Goal: Task Accomplishment & Management: Manage account settings

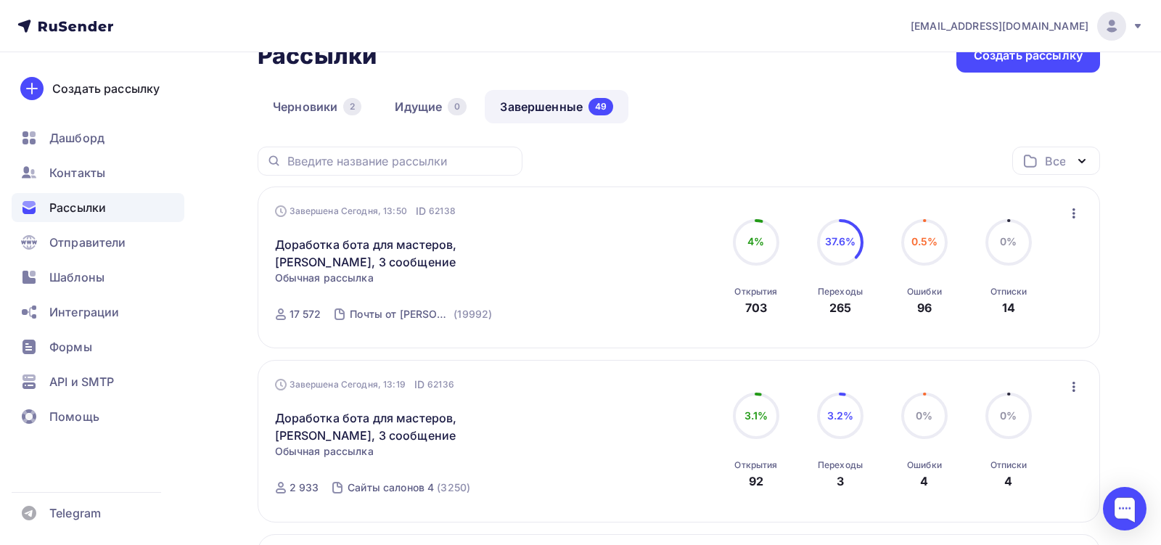
scroll to position [95, 0]
click at [121, 178] on div "Контакты" at bounding box center [98, 172] width 173 height 29
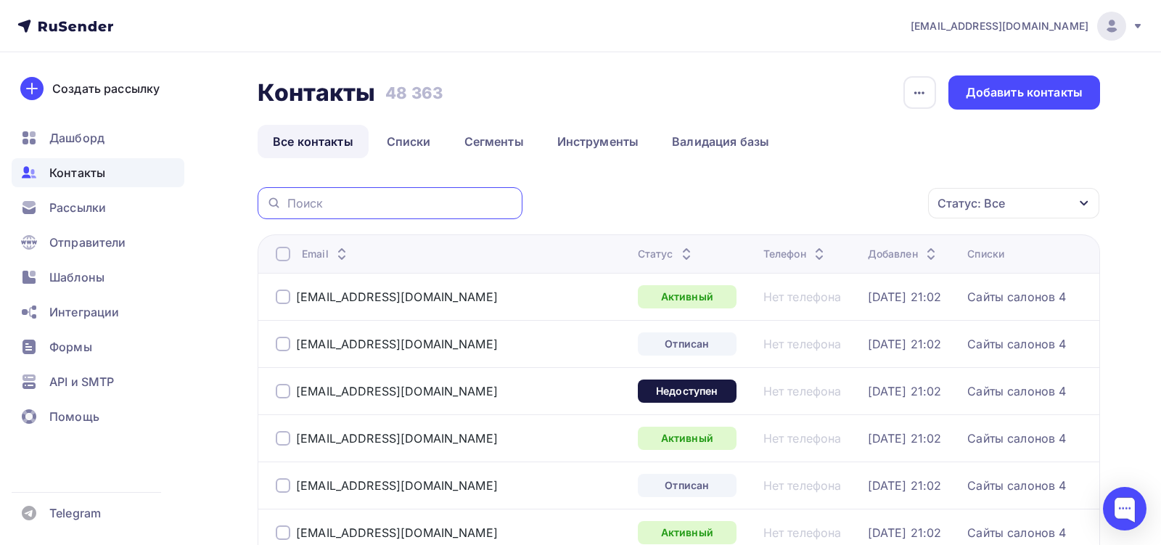
click at [457, 205] on input "text" at bounding box center [400, 203] width 226 height 16
paste input "[EMAIL_ADDRESS][DOMAIN_NAME]"
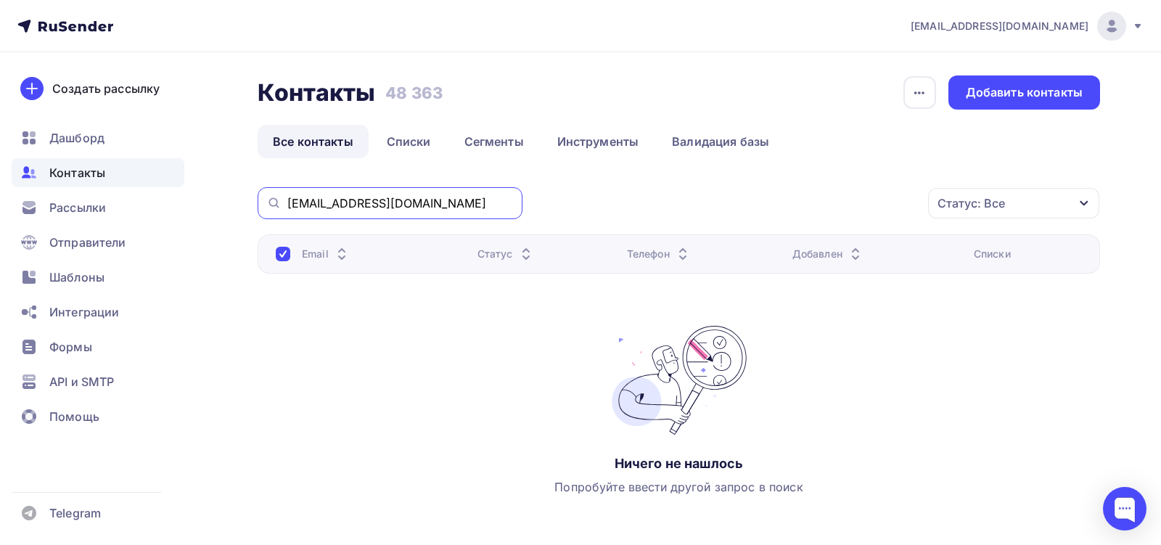
click at [389, 202] on input "[EMAIL_ADDRESS][DOMAIN_NAME]" at bounding box center [400, 203] width 226 height 16
paste input "prodoctorov"
type input "prodoctorov"
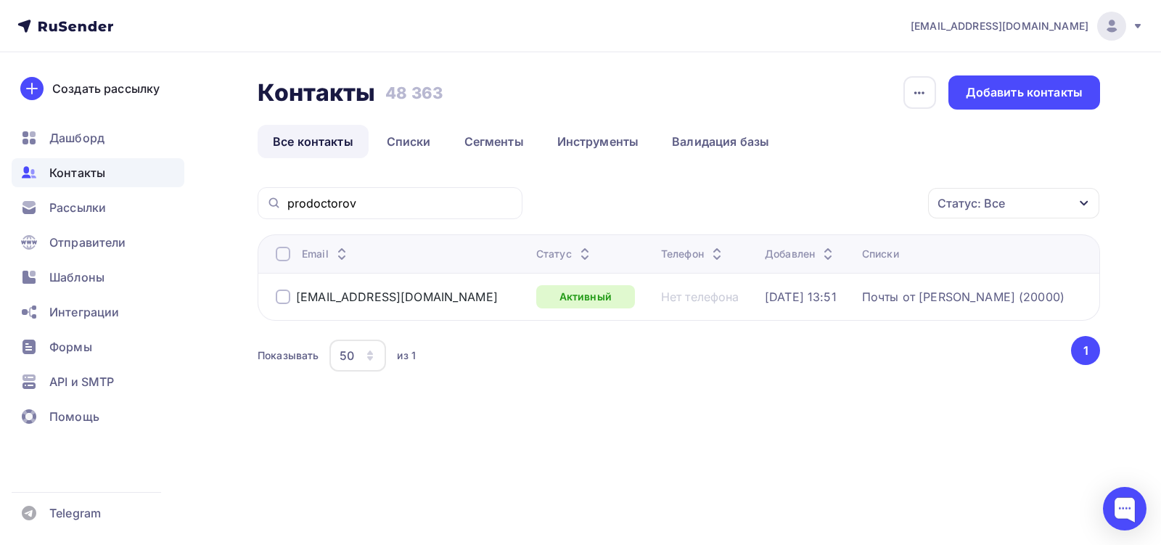
click at [284, 297] on div at bounding box center [283, 296] width 15 height 15
click at [1003, 87] on div "Добавить контакты" at bounding box center [1024, 92] width 117 height 17
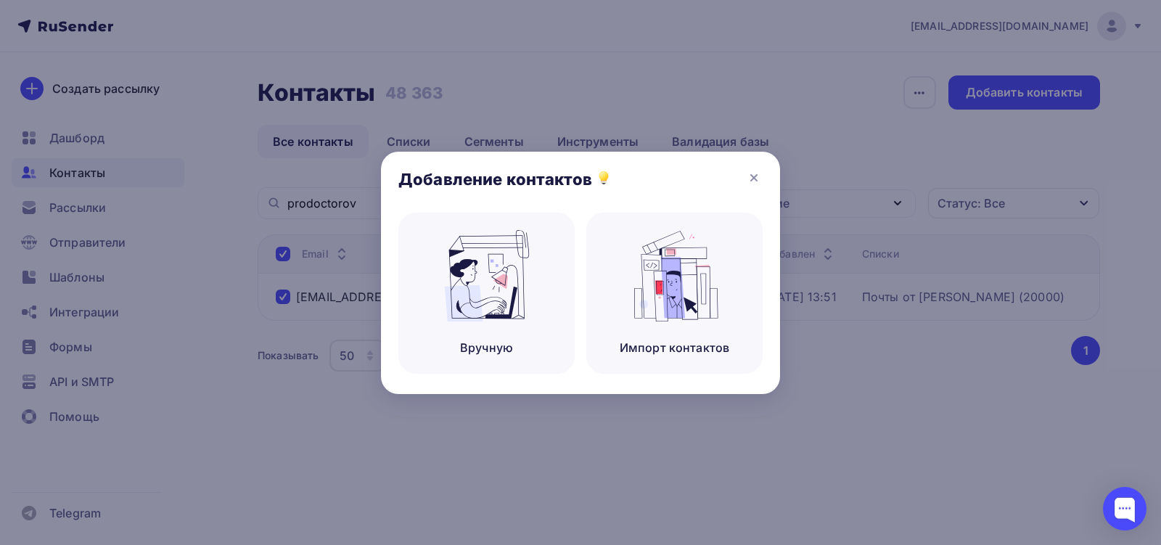
click at [762, 178] on div "Добавление контактов" at bounding box center [580, 182] width 399 height 61
click at [757, 176] on icon at bounding box center [753, 177] width 17 height 17
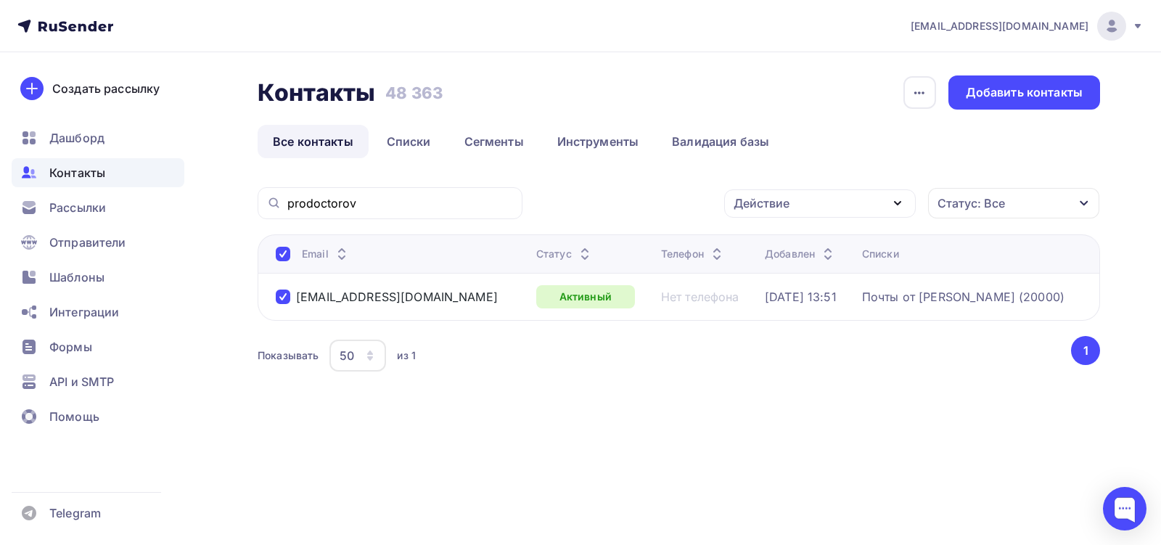
click at [786, 207] on div "Действие" at bounding box center [761, 202] width 56 height 17
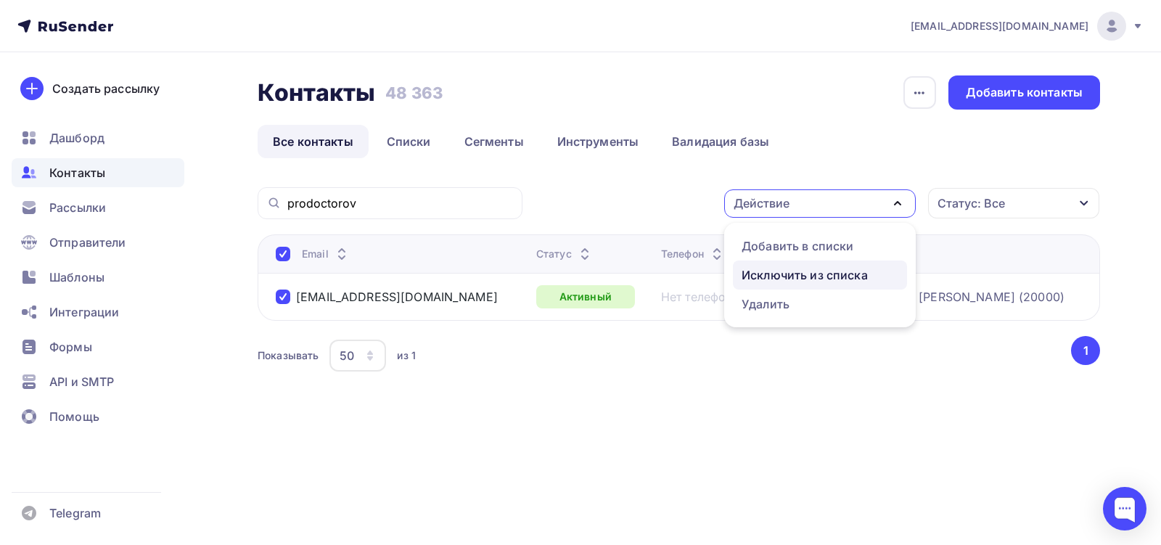
click at [783, 277] on div "Исключить из списка" at bounding box center [804, 274] width 126 height 17
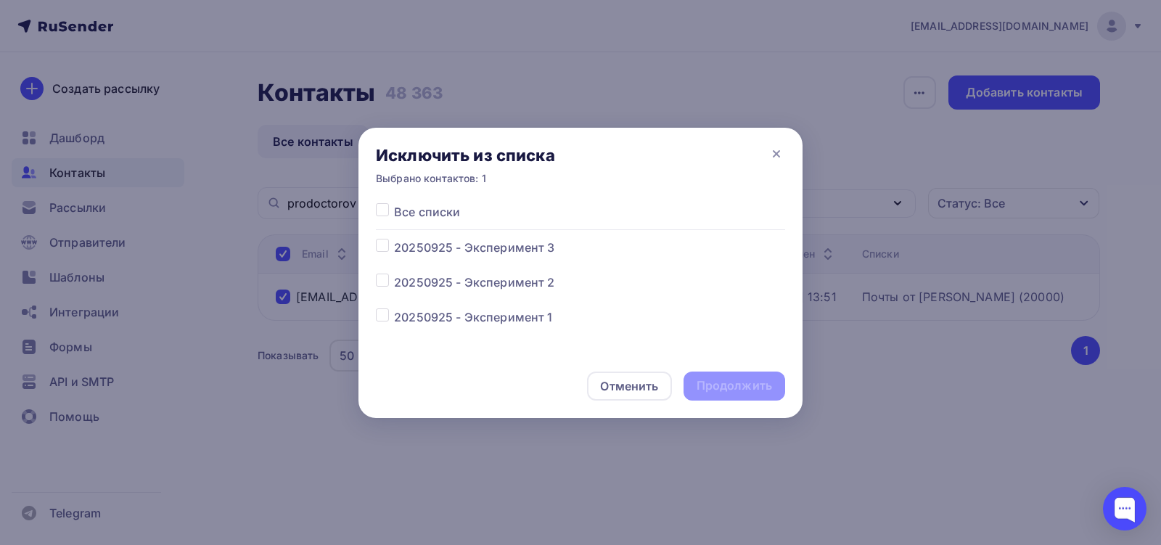
click at [445, 215] on span "Все списки" at bounding box center [427, 211] width 66 height 17
click at [394, 203] on label at bounding box center [394, 203] width 0 height 0
click at [384, 214] on input "checkbox" at bounding box center [382, 209] width 13 height 13
checkbox input "true"
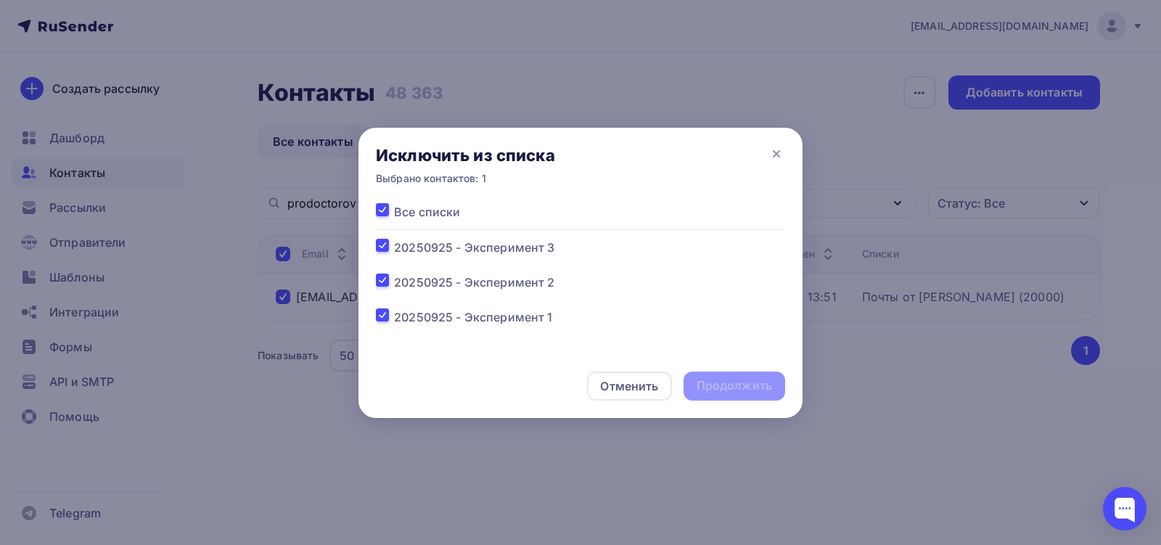
checkbox input "true"
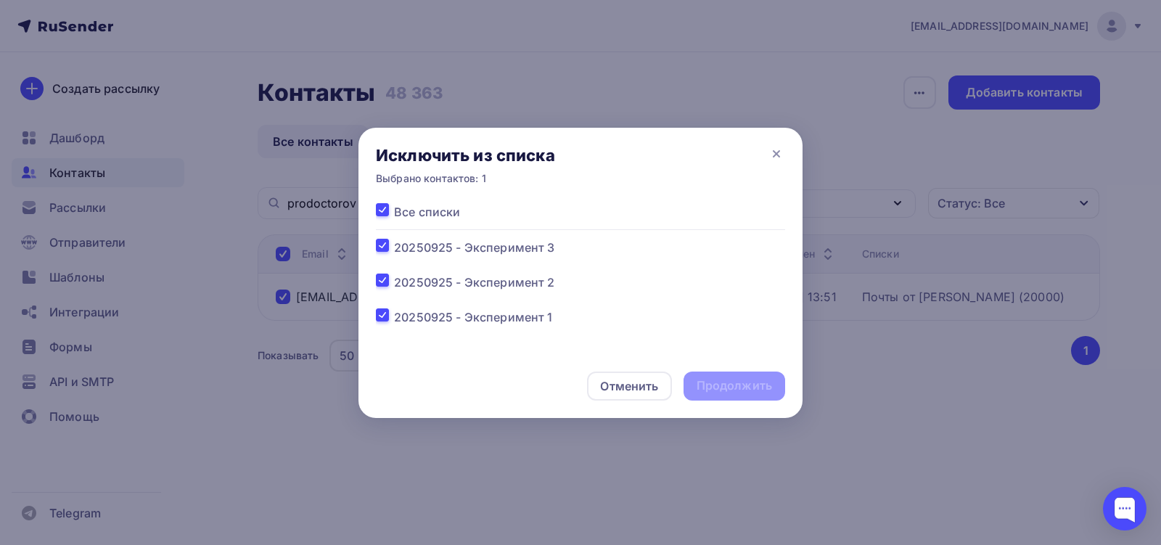
checkbox input "true"
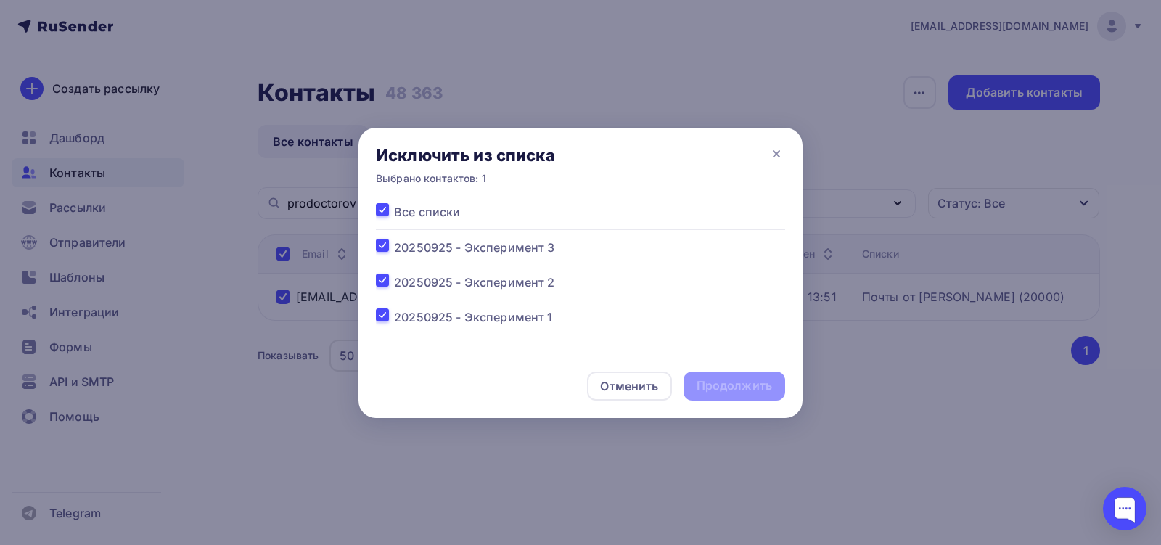
checkbox input "true"
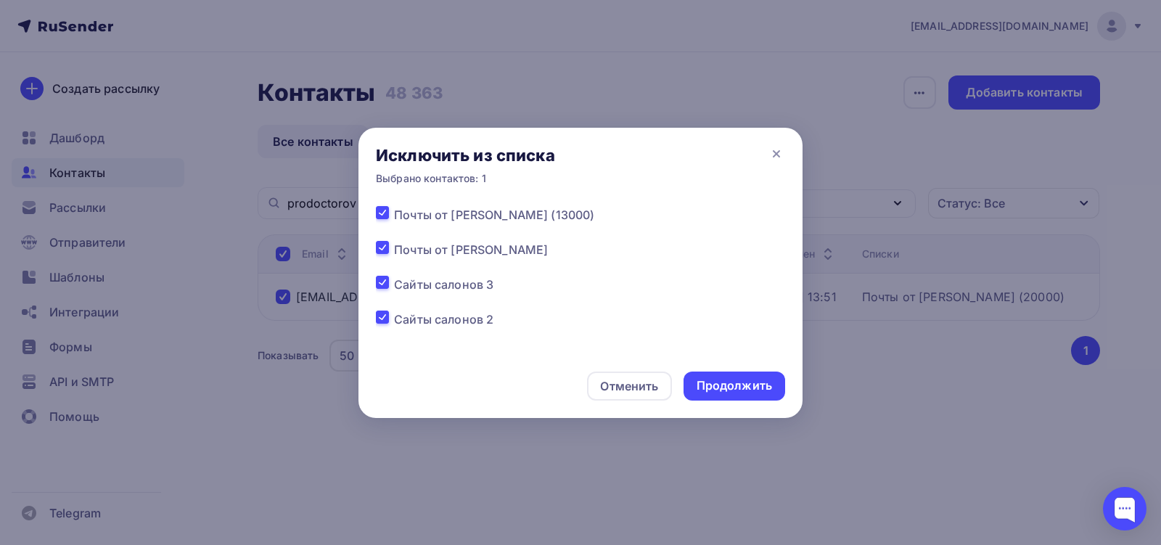
scroll to position [392, 0]
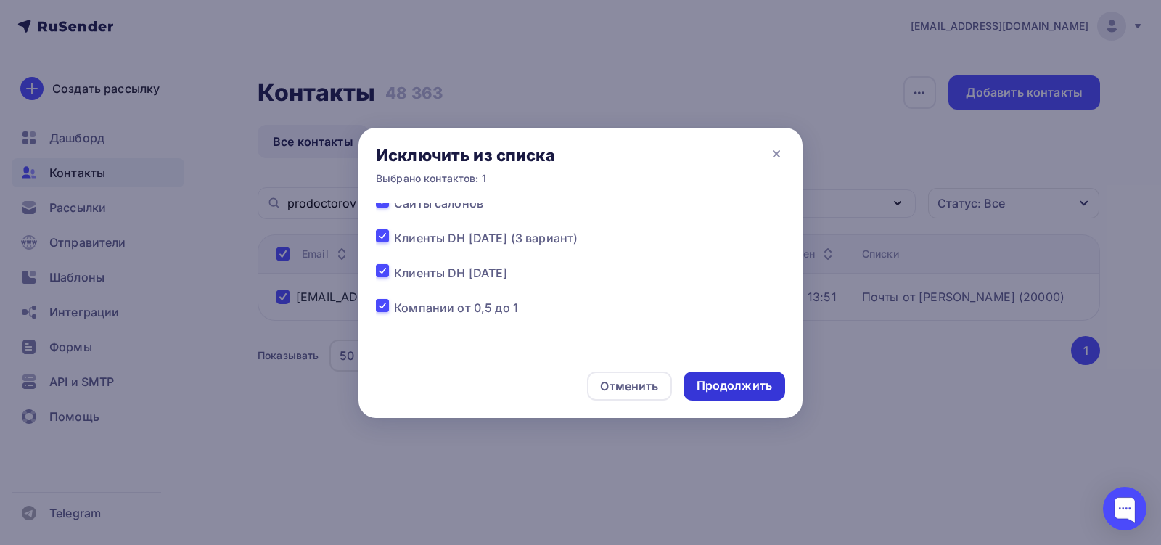
click at [712, 387] on div "Продолжить" at bounding box center [733, 385] width 75 height 17
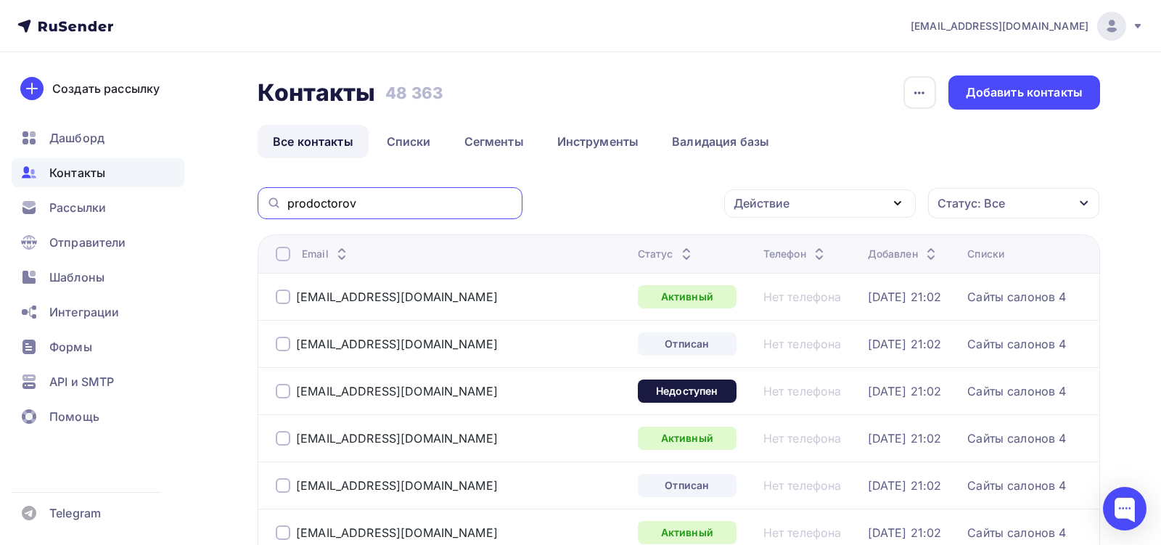
click at [366, 195] on input "prodoctorov" at bounding box center [400, 203] width 226 height 16
paste input "advancedbionics"
type input "advancedbionics"
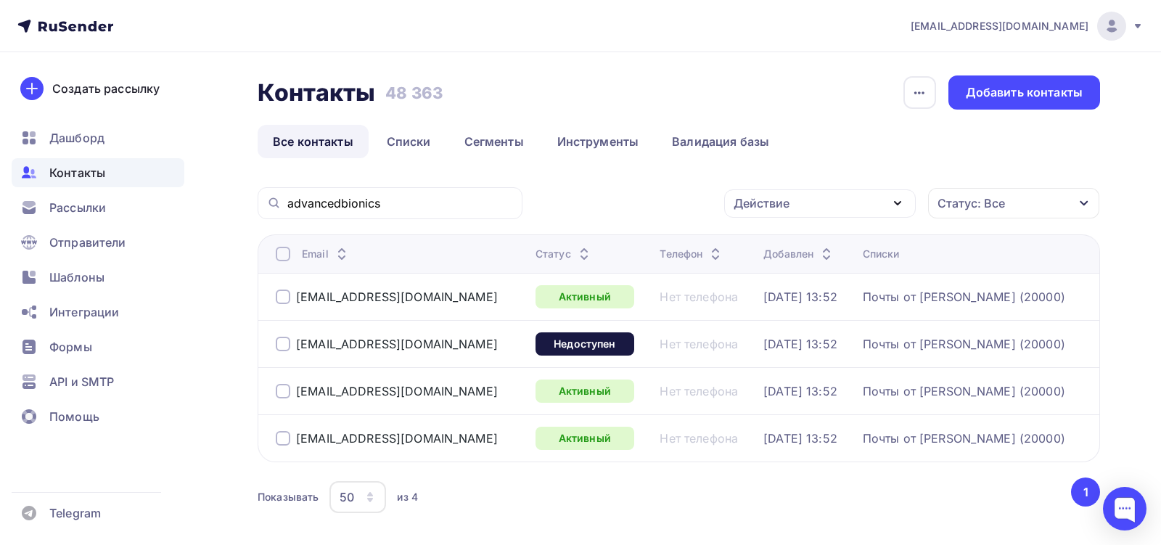
click at [281, 253] on div at bounding box center [283, 254] width 15 height 15
click at [899, 197] on icon "button" at bounding box center [897, 202] width 17 height 17
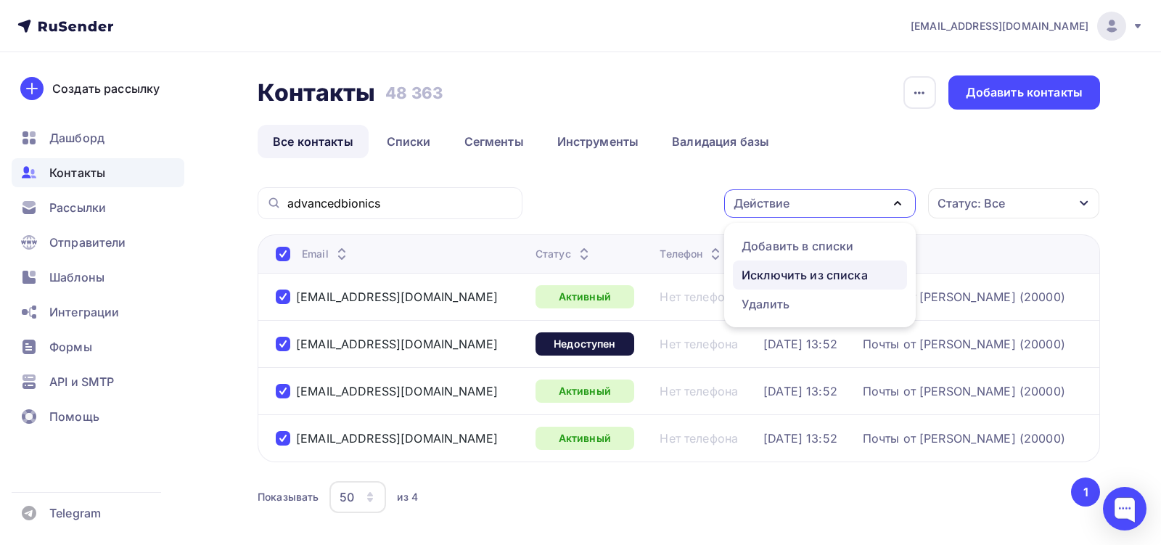
click at [818, 271] on div "Исключить из списка" at bounding box center [804, 274] width 126 height 17
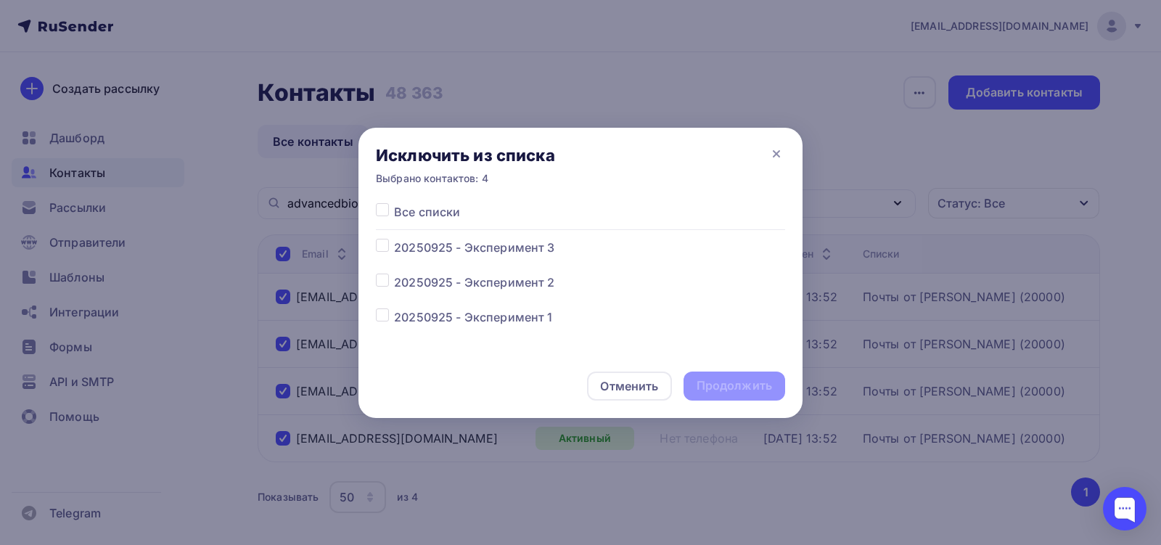
click at [428, 215] on span "Все списки" at bounding box center [427, 211] width 66 height 17
click at [394, 203] on label at bounding box center [394, 203] width 0 height 0
click at [380, 212] on input "checkbox" at bounding box center [382, 209] width 13 height 13
checkbox input "true"
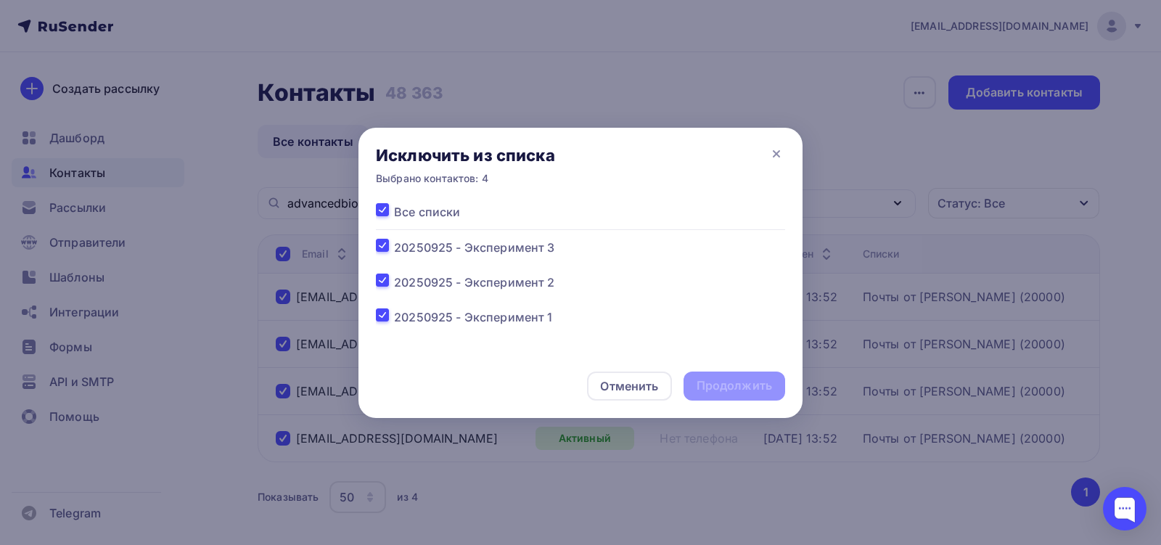
checkbox input "true"
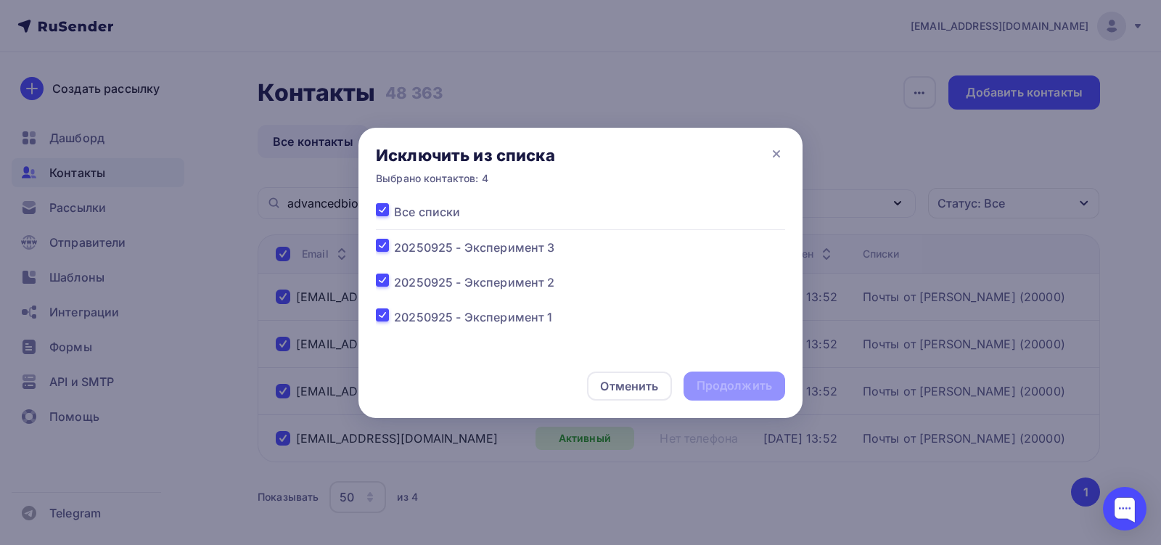
checkbox input "true"
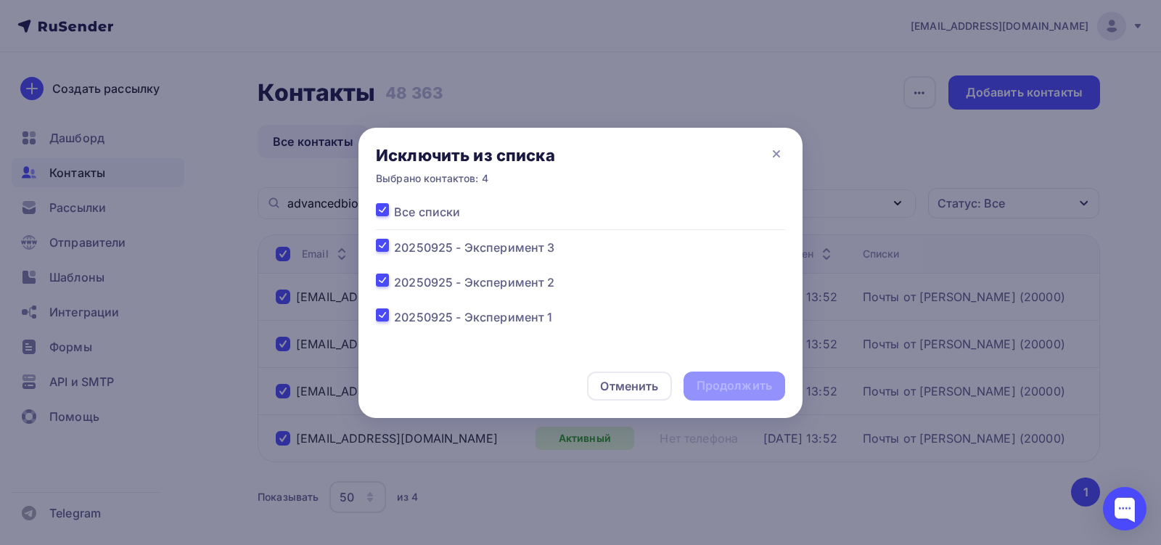
checkbox input "true"
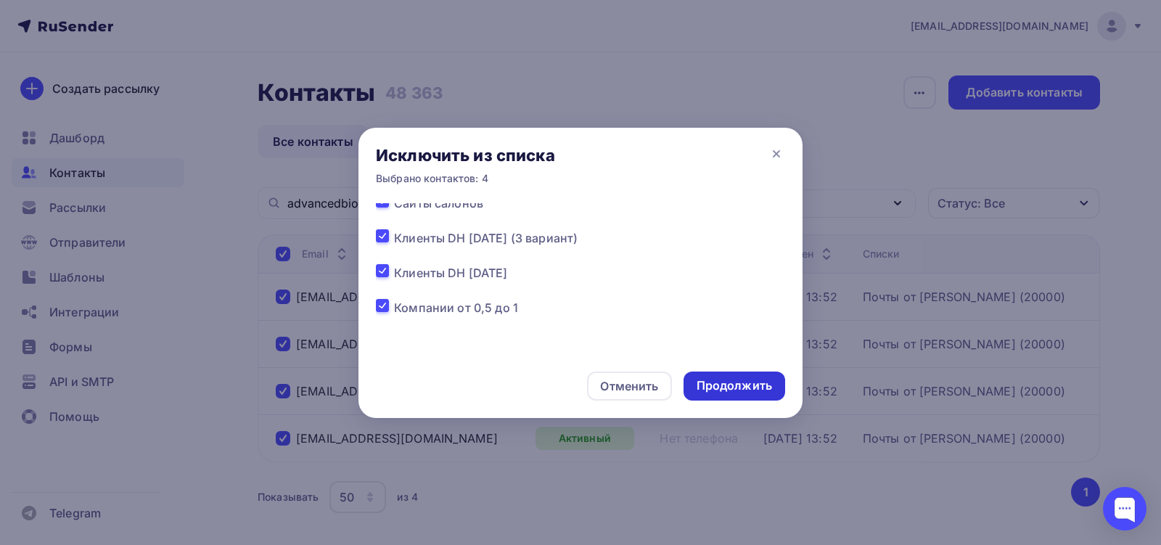
click at [725, 391] on div "Продолжить" at bounding box center [733, 385] width 75 height 17
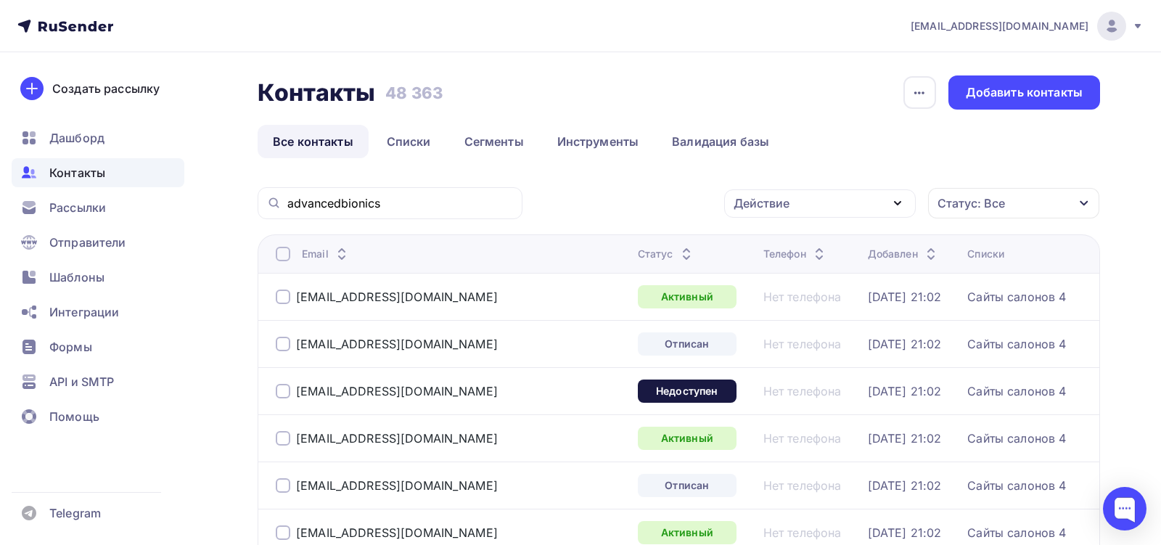
click at [339, 211] on div "advancedbionics" at bounding box center [390, 203] width 265 height 32
click at [339, 208] on input "advancedbionics" at bounding box center [400, 203] width 226 height 16
click at [339, 207] on input "advancedbionics" at bounding box center [400, 203] width 226 height 16
paste input "ru.[PERSON_NAME]"
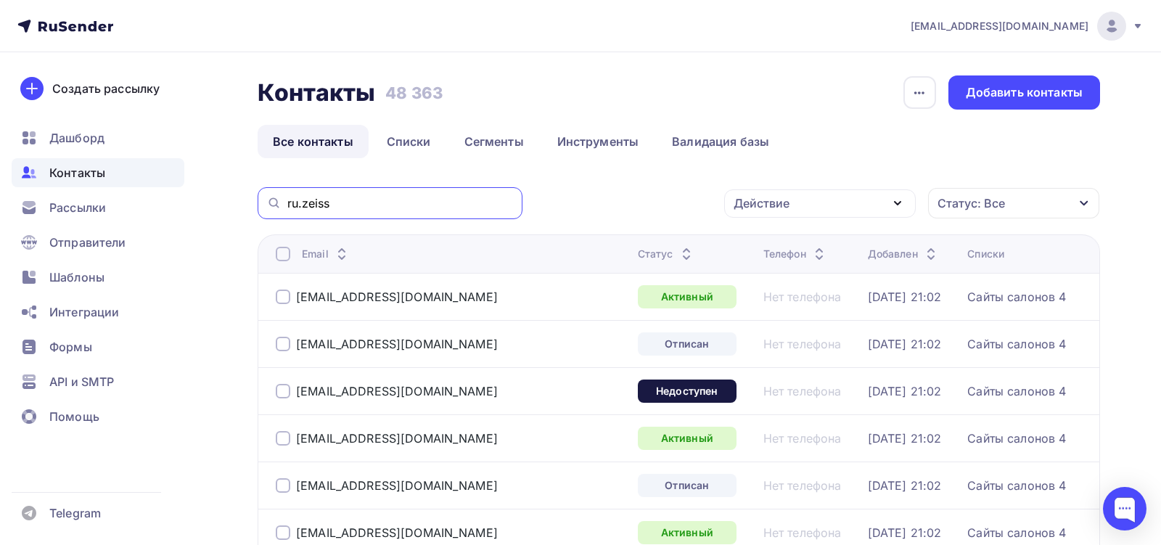
type input "ru.zeiss"
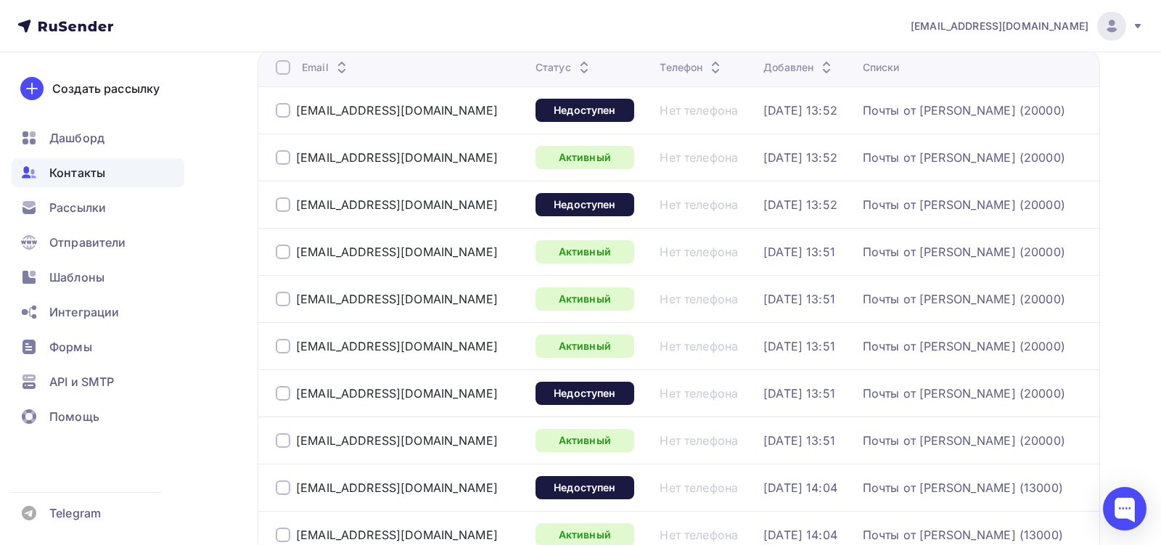
scroll to position [190, 0]
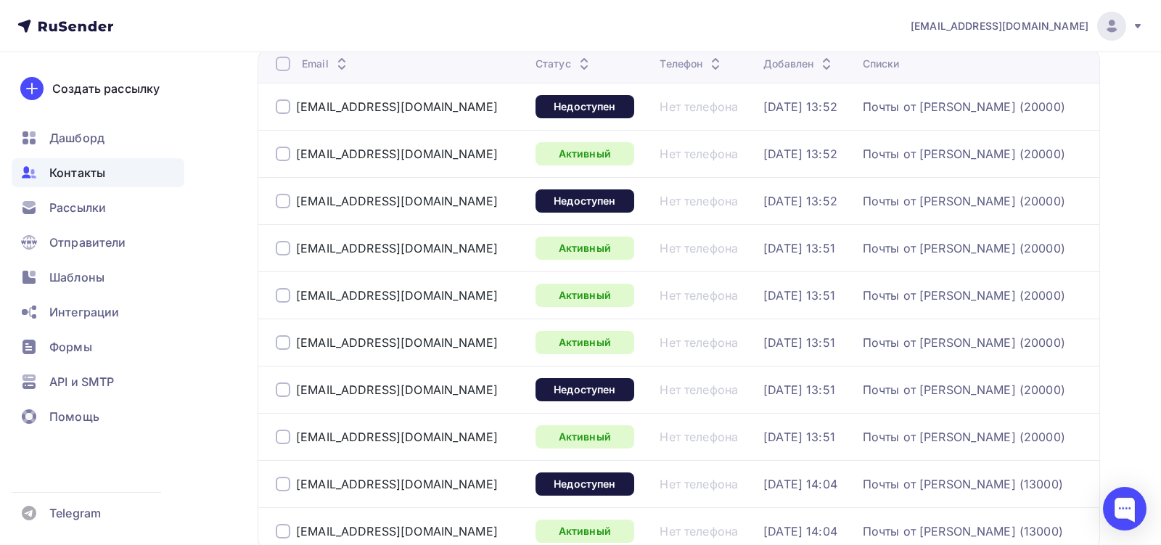
click at [281, 110] on div at bounding box center [283, 106] width 15 height 15
click at [281, 152] on div at bounding box center [283, 154] width 15 height 15
click at [281, 199] on div at bounding box center [283, 201] width 15 height 15
click at [279, 250] on div at bounding box center [283, 248] width 15 height 15
click at [283, 292] on div at bounding box center [283, 295] width 15 height 15
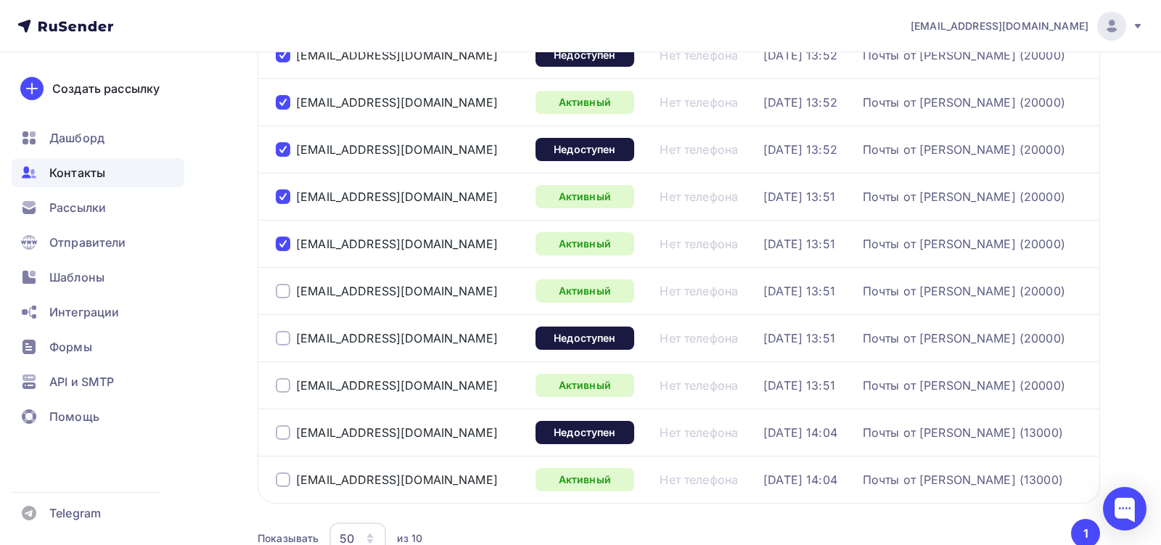
click at [283, 293] on div at bounding box center [283, 291] width 15 height 15
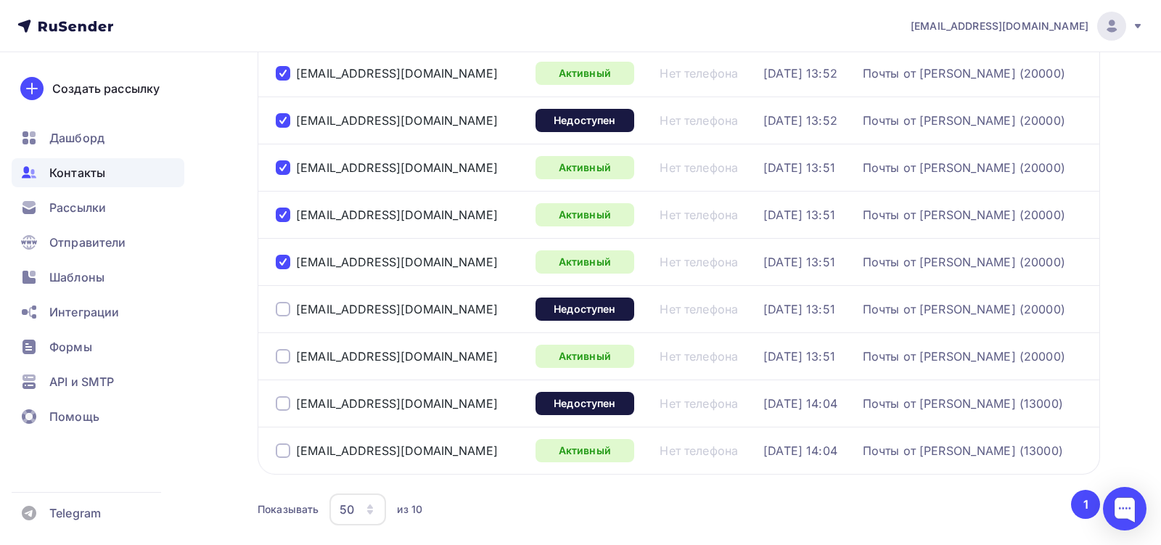
scroll to position [273, 0]
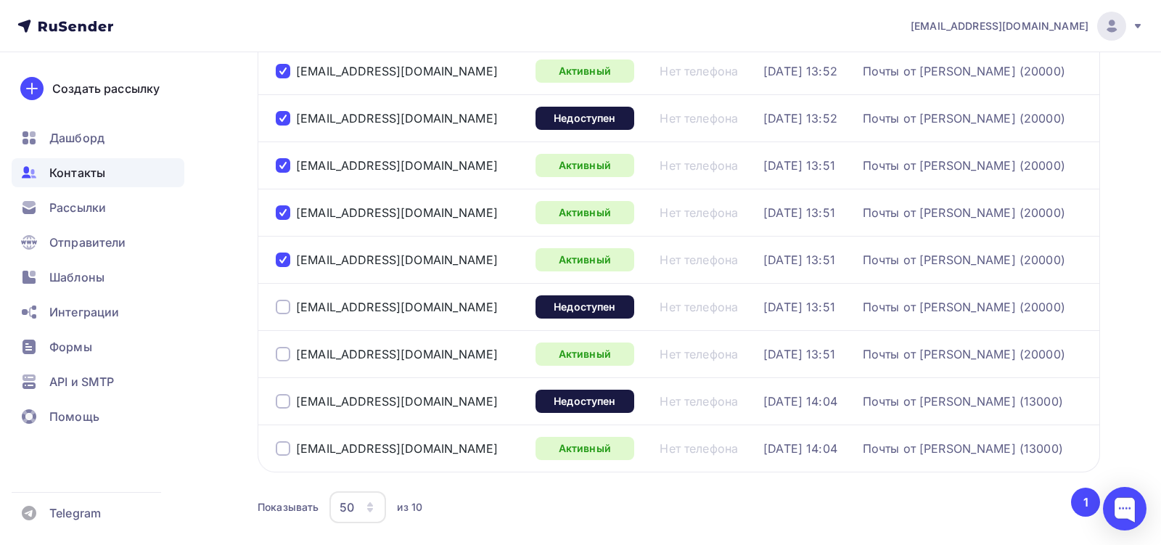
click at [283, 347] on div at bounding box center [283, 354] width 15 height 15
click at [287, 390] on div "[EMAIL_ADDRESS][DOMAIN_NAME]" at bounding box center [400, 401] width 248 height 23
click at [286, 305] on div at bounding box center [283, 307] width 15 height 15
click at [287, 403] on div at bounding box center [283, 401] width 15 height 15
click at [287, 442] on div at bounding box center [283, 448] width 15 height 15
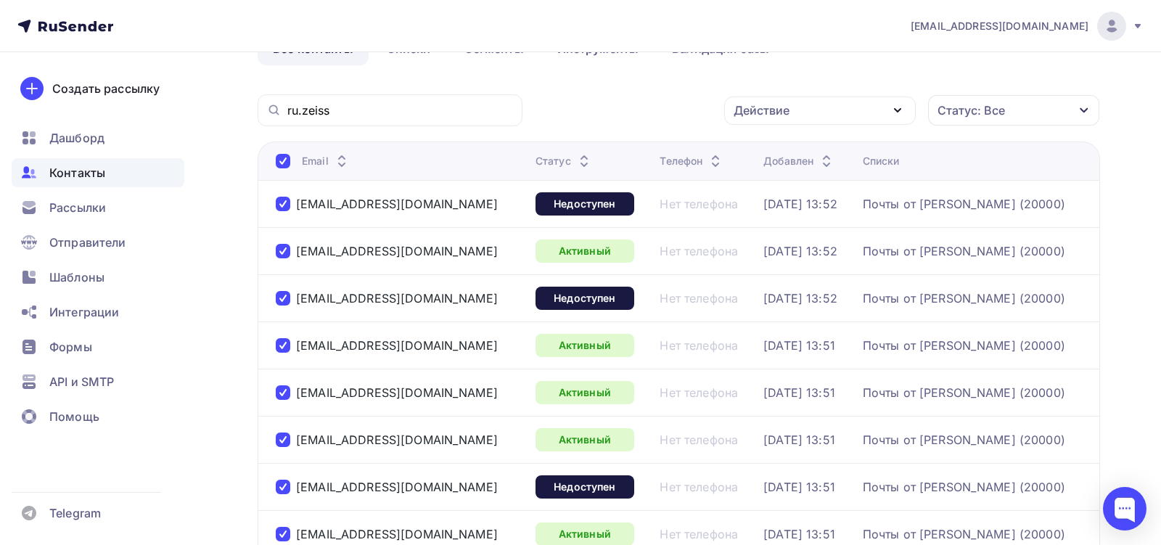
scroll to position [0, 0]
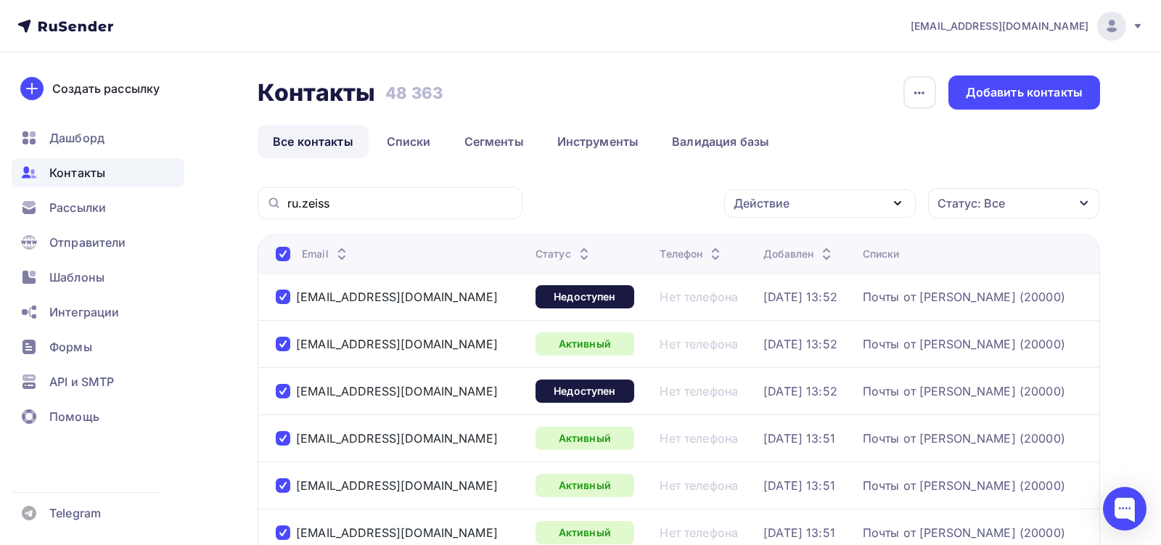
click at [836, 189] on div "Действие" at bounding box center [820, 203] width 192 height 28
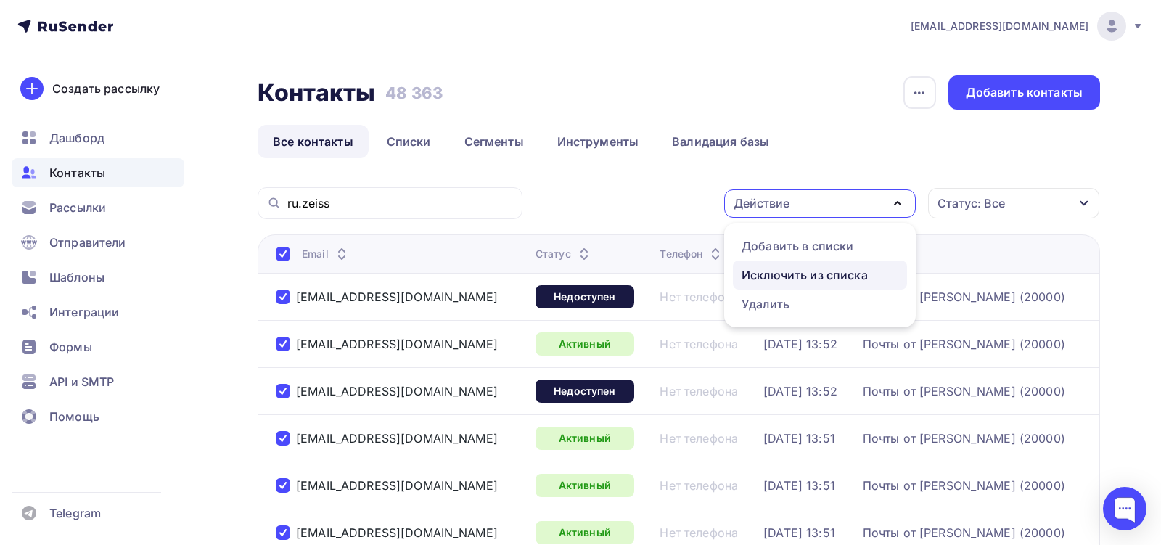
click at [825, 276] on div "Исключить из списка" at bounding box center [804, 274] width 126 height 17
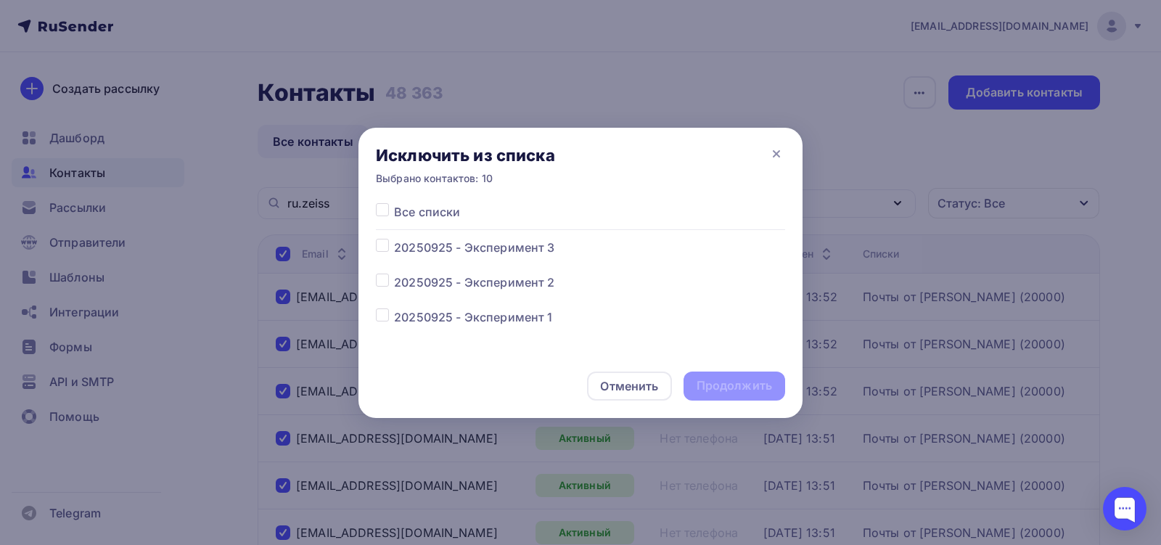
click at [430, 218] on span "Все списки" at bounding box center [427, 211] width 66 height 17
click at [394, 203] on label at bounding box center [394, 203] width 0 height 0
click at [388, 205] on input "checkbox" at bounding box center [382, 209] width 13 height 13
checkbox input "true"
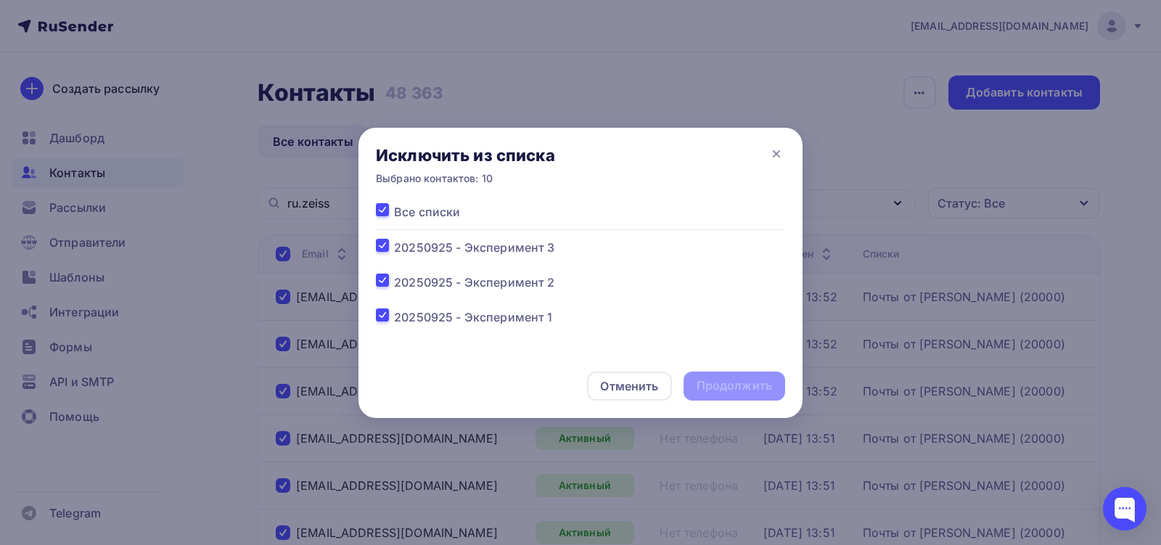
checkbox input "true"
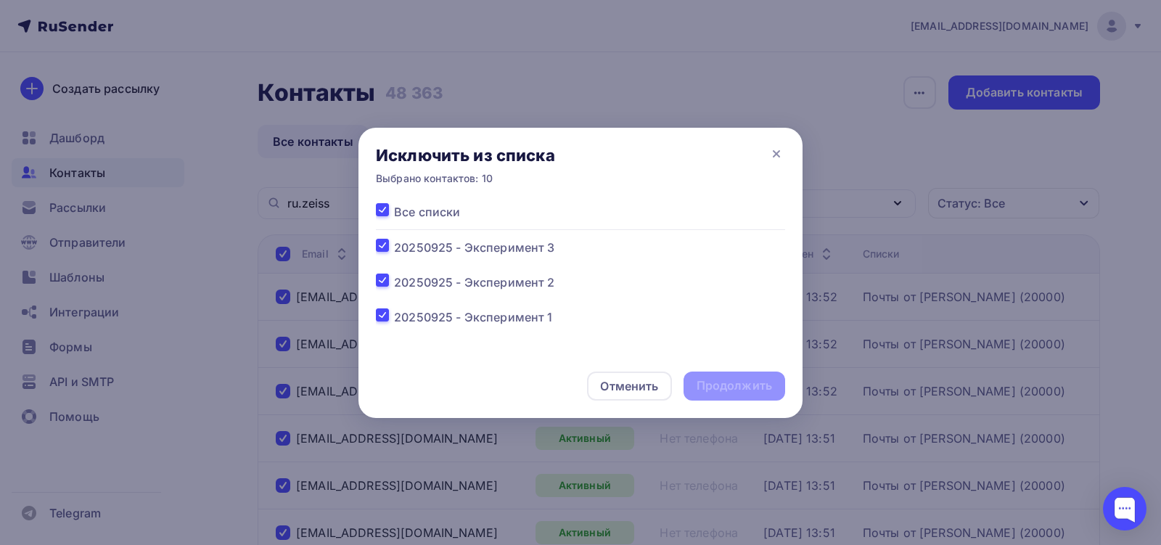
checkbox input "true"
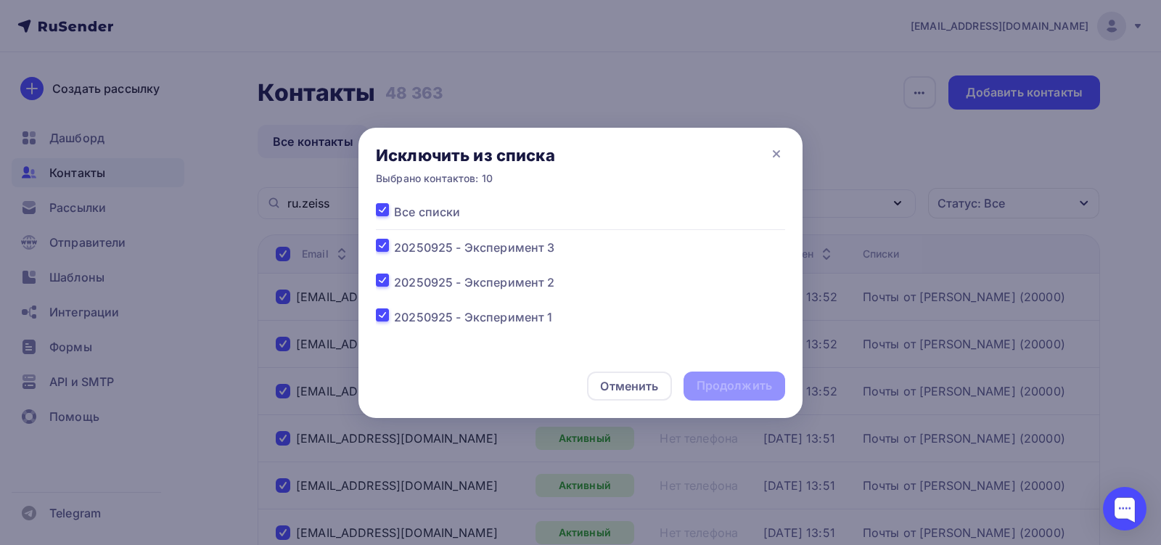
checkbox input "true"
click at [721, 383] on div "Продолжить" at bounding box center [733, 385] width 75 height 17
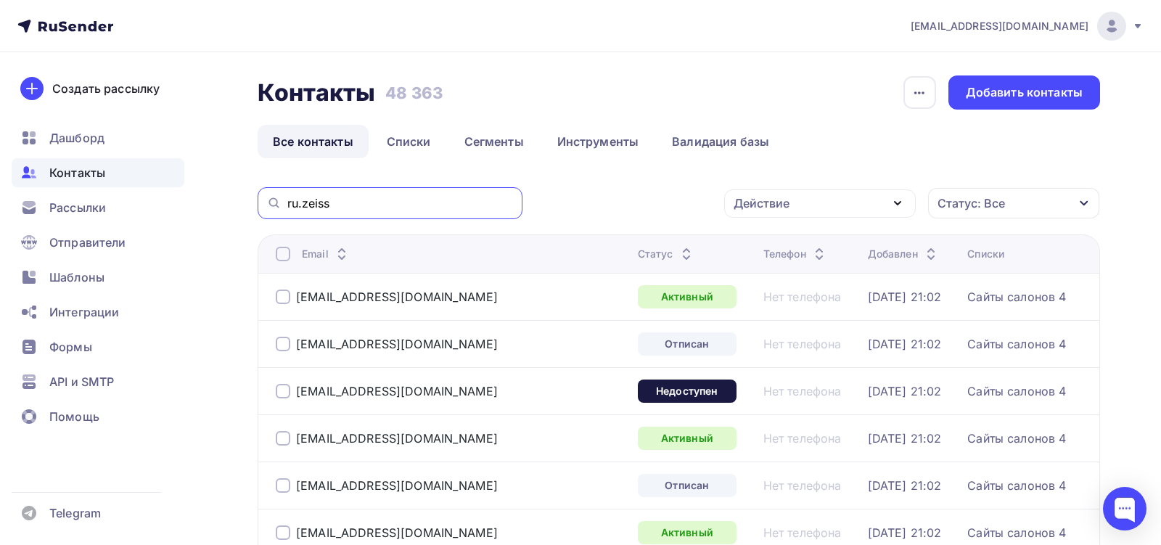
click at [377, 204] on input "ru.zeiss" at bounding box center [400, 203] width 226 height 16
click at [377, 205] on input "ru.zeiss" at bounding box center [400, 203] width 226 height 16
paste input "cdek"
type input "cdek"
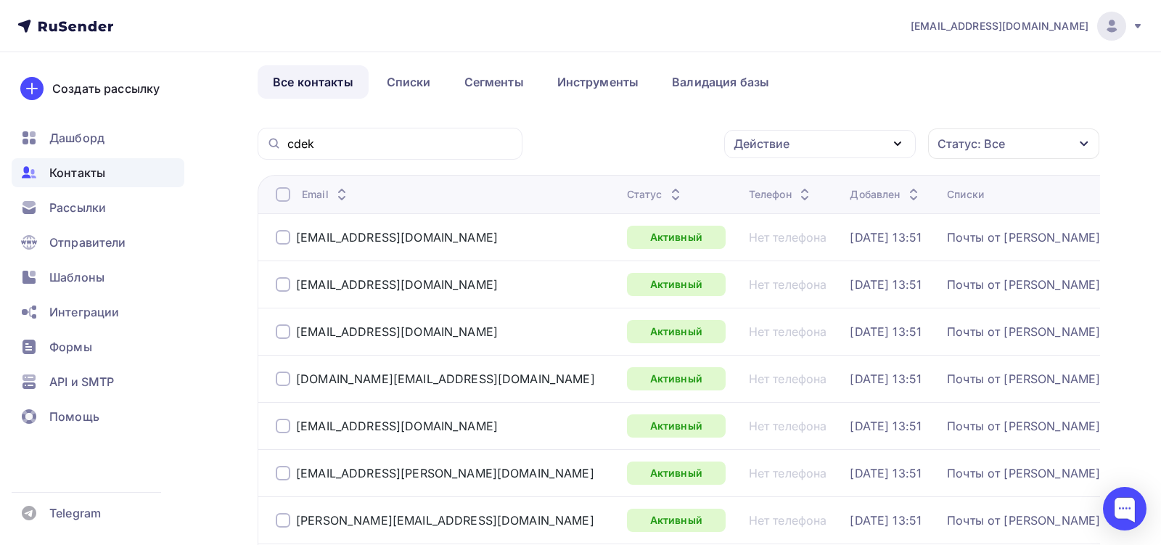
scroll to position [81, 0]
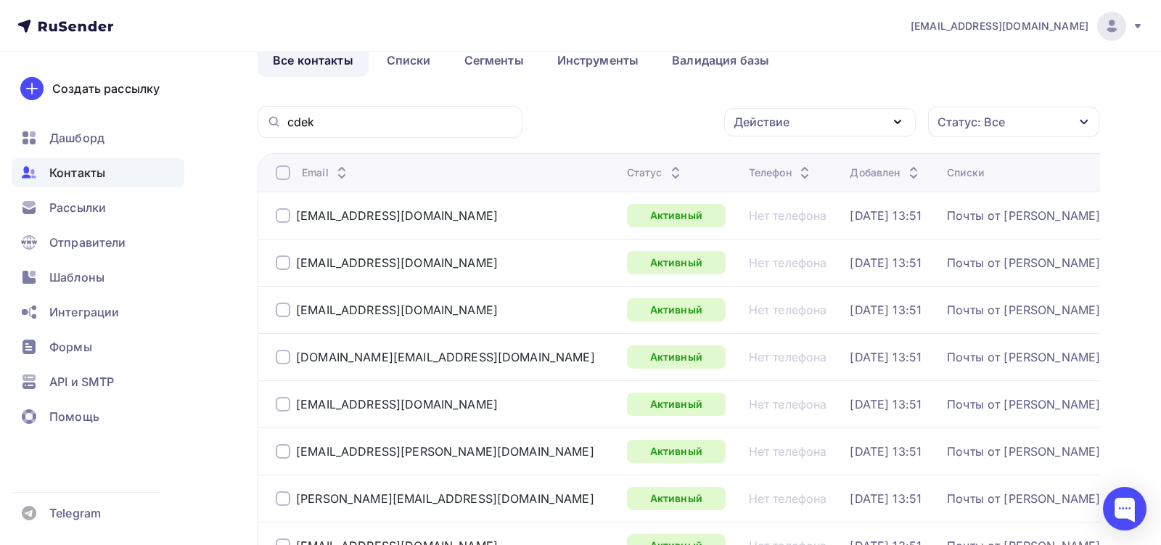
click at [280, 180] on th "Email" at bounding box center [439, 172] width 363 height 38
click at [281, 173] on div at bounding box center [283, 172] width 15 height 15
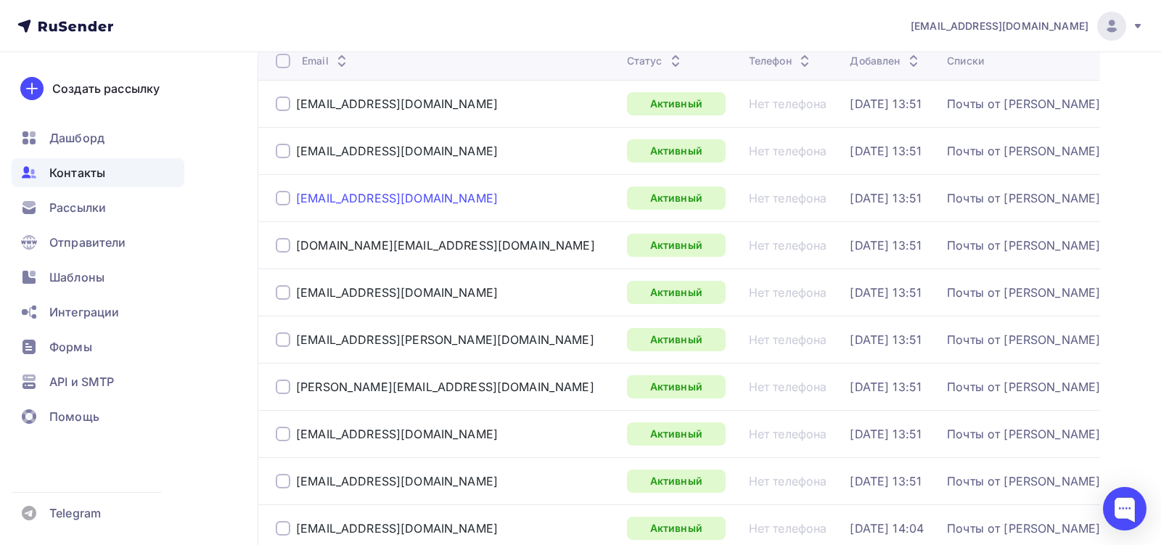
scroll to position [156, 0]
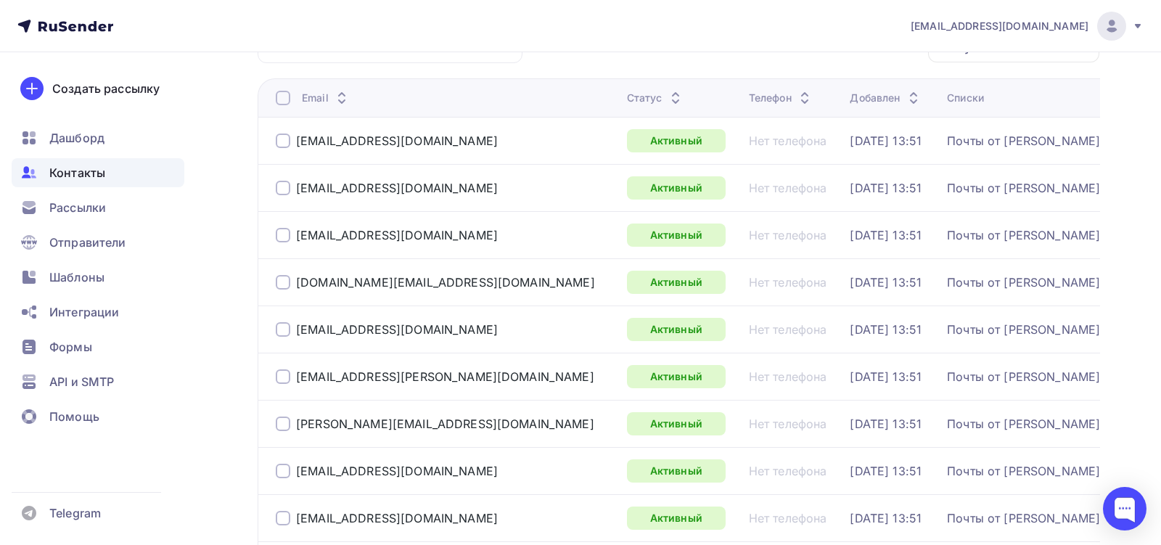
click at [285, 99] on div at bounding box center [283, 98] width 15 height 15
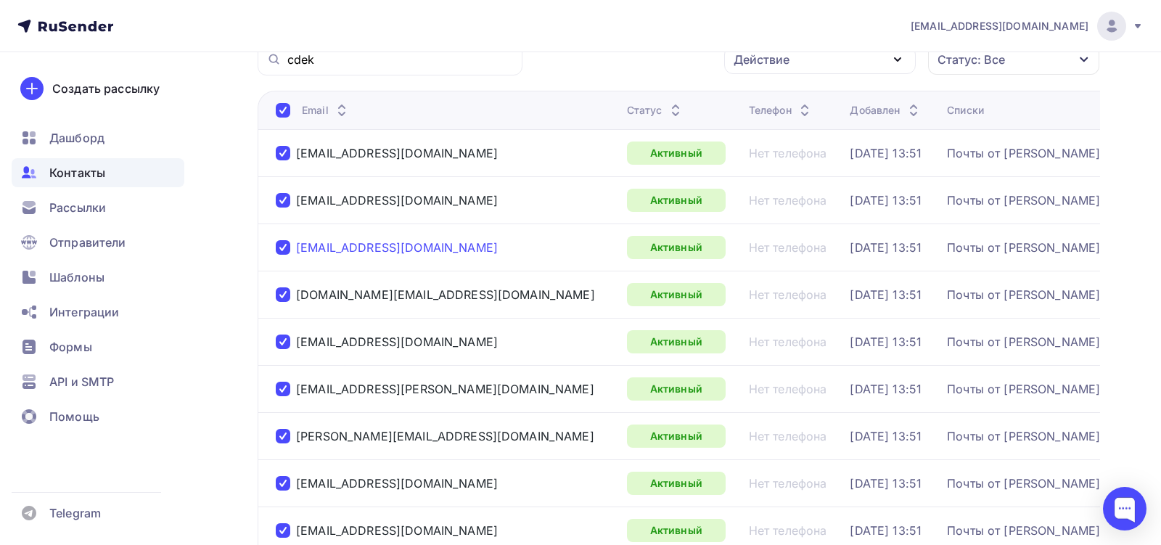
scroll to position [0, 0]
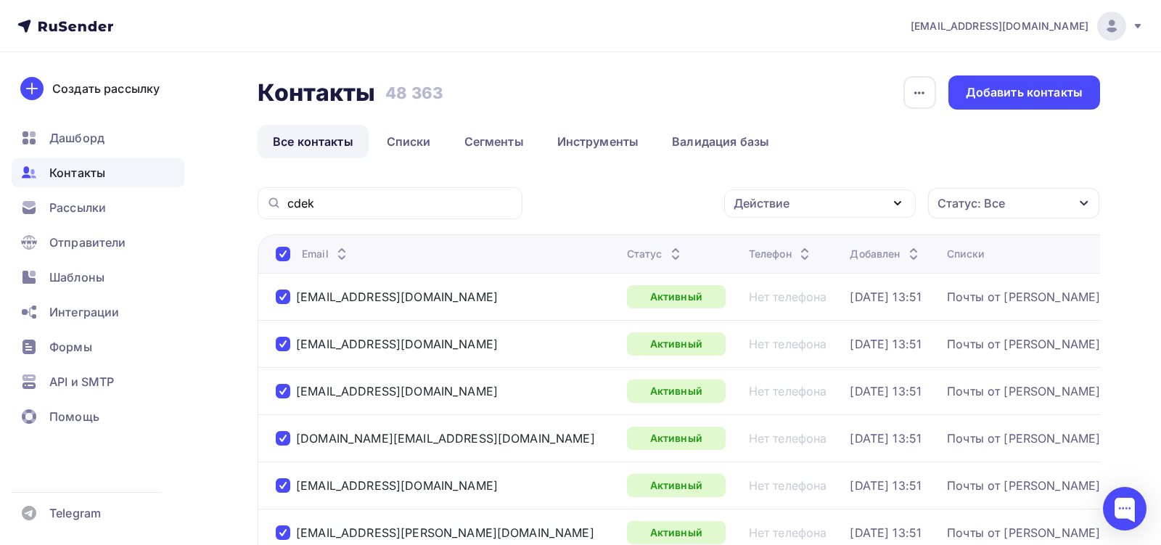
click at [852, 206] on div "Действие" at bounding box center [820, 203] width 192 height 28
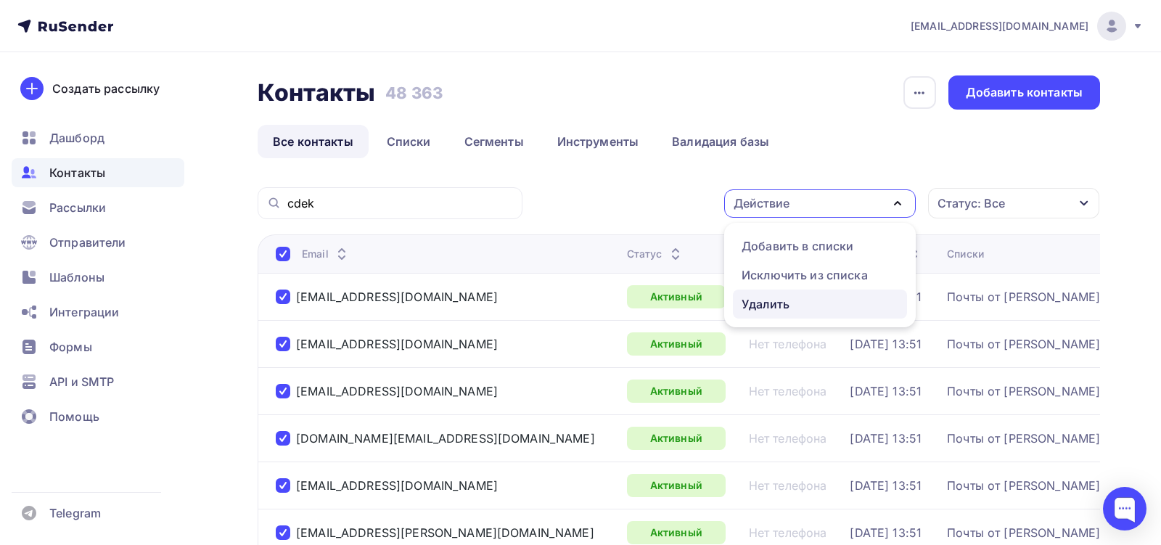
click at [817, 309] on div "Удалить" at bounding box center [819, 303] width 157 height 17
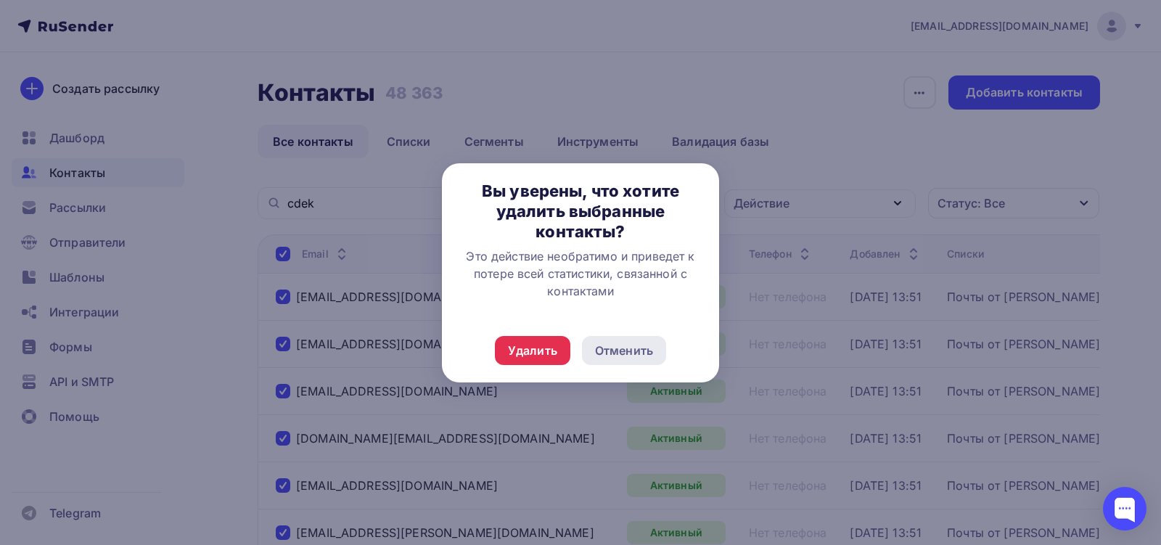
click at [643, 349] on div "Отменить" at bounding box center [624, 350] width 58 height 17
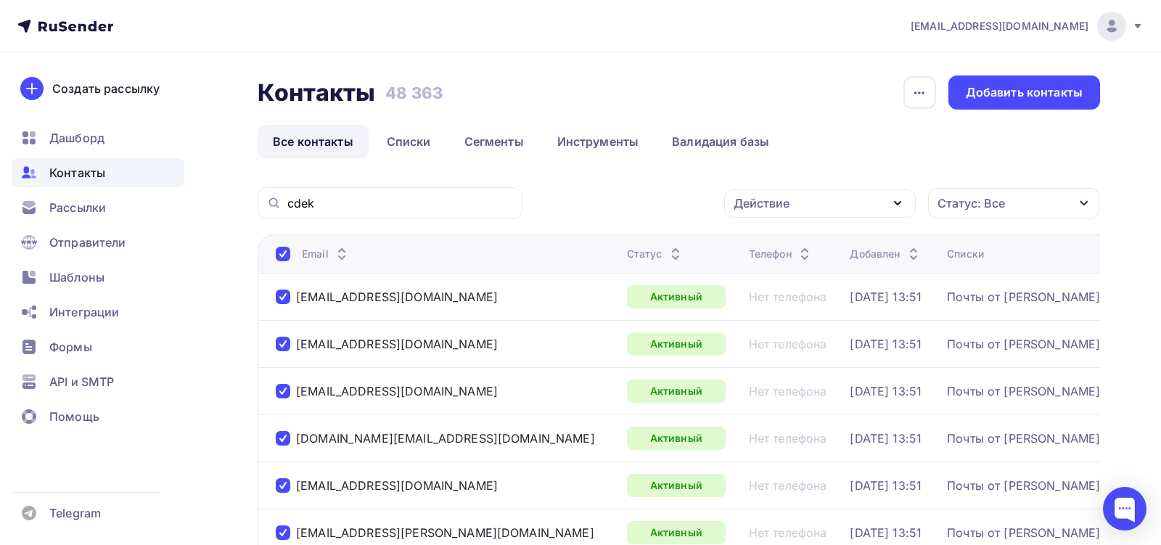
click at [883, 202] on div "Действие" at bounding box center [820, 203] width 192 height 28
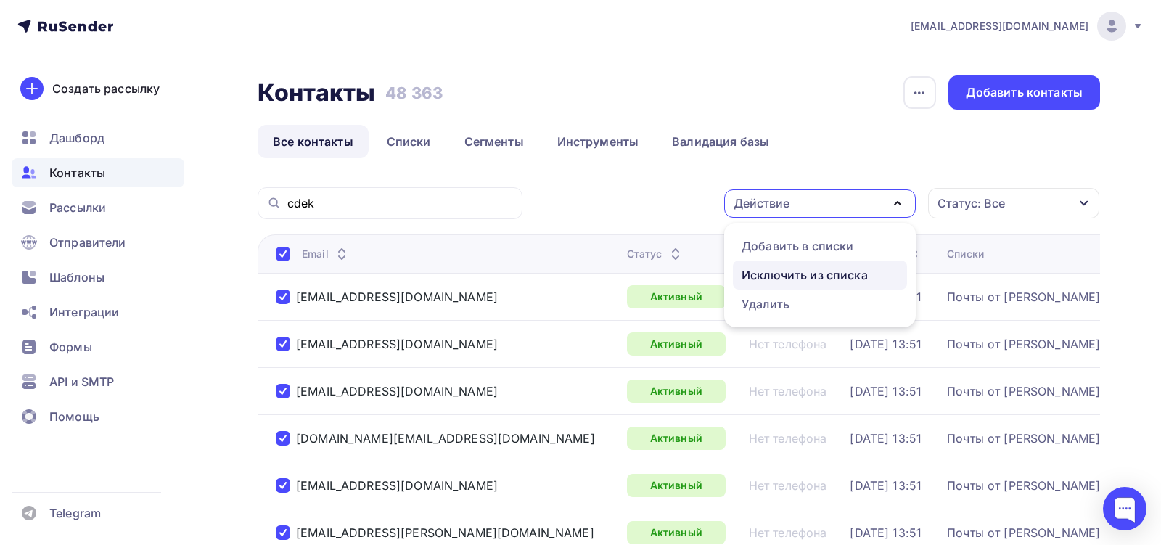
click at [847, 281] on div "Исключить из списка" at bounding box center [804, 274] width 126 height 17
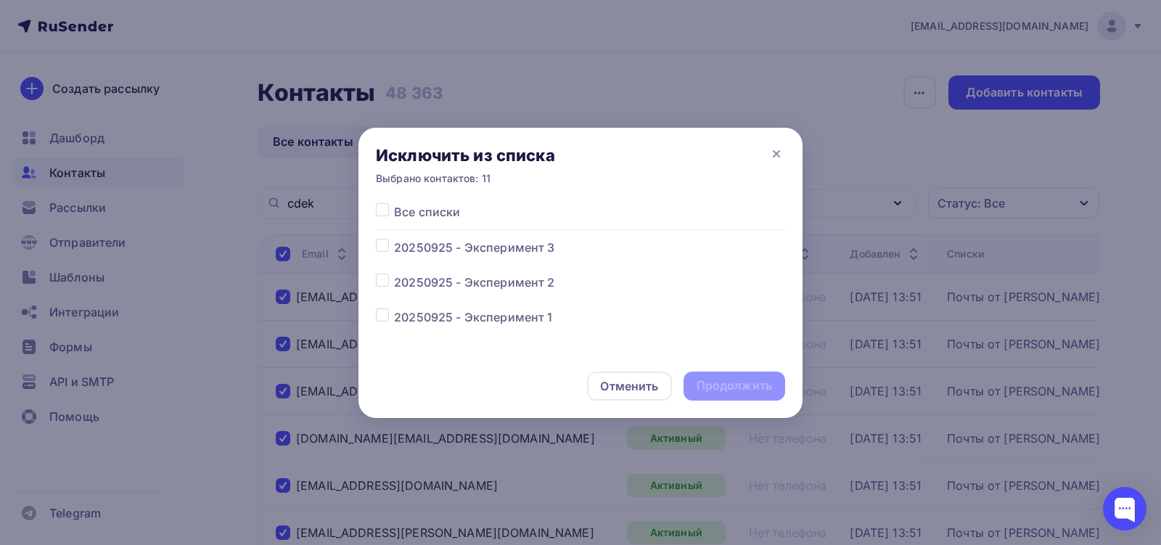
click at [411, 213] on span "Все списки" at bounding box center [427, 211] width 66 height 17
click at [394, 203] on label at bounding box center [394, 203] width 0 height 0
click at [382, 210] on input "checkbox" at bounding box center [382, 209] width 13 height 13
checkbox input "true"
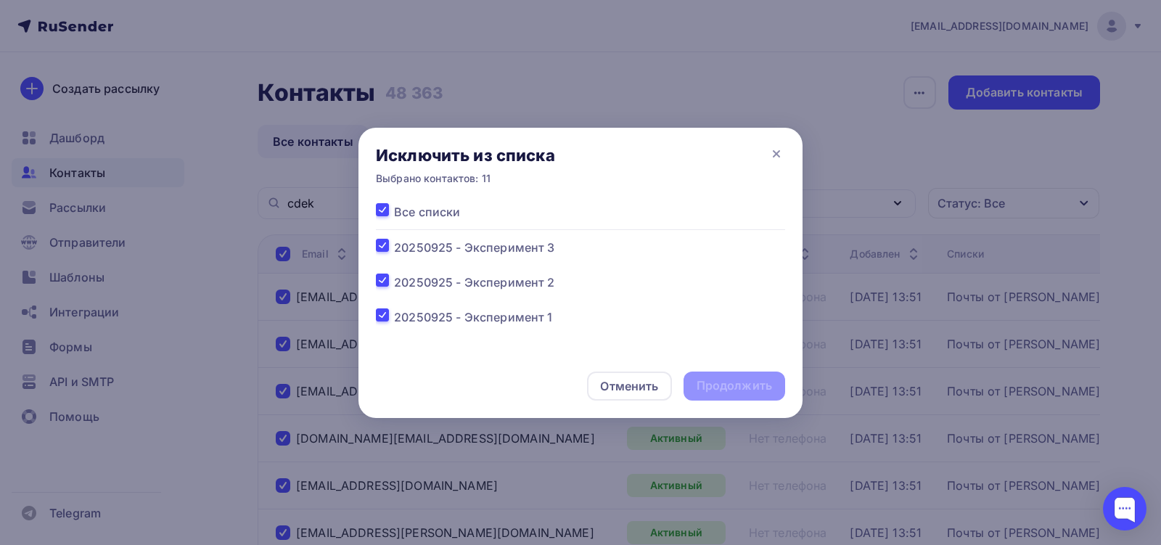
checkbox input "true"
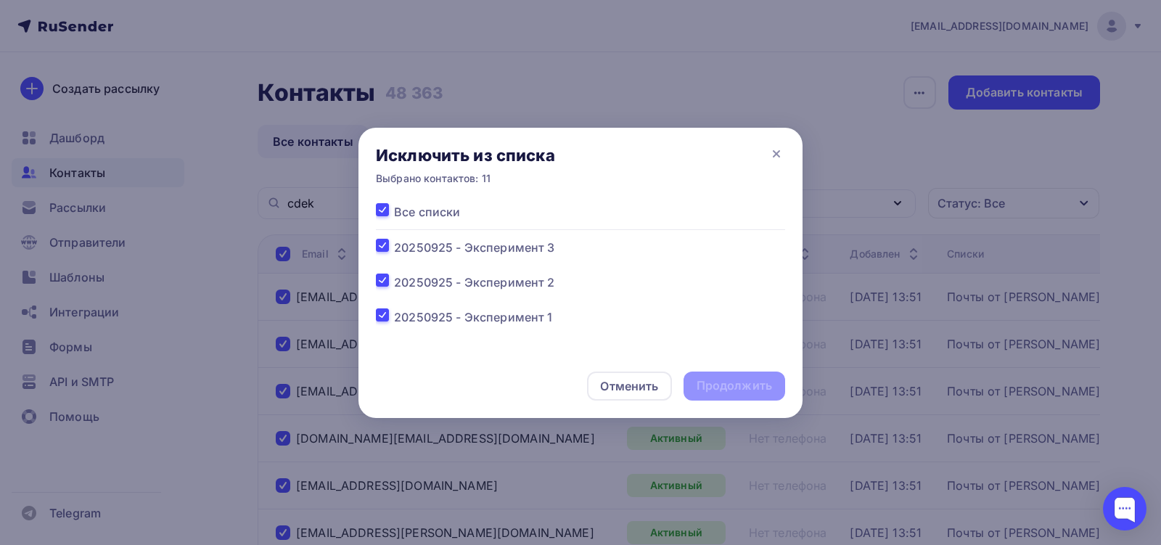
checkbox input "true"
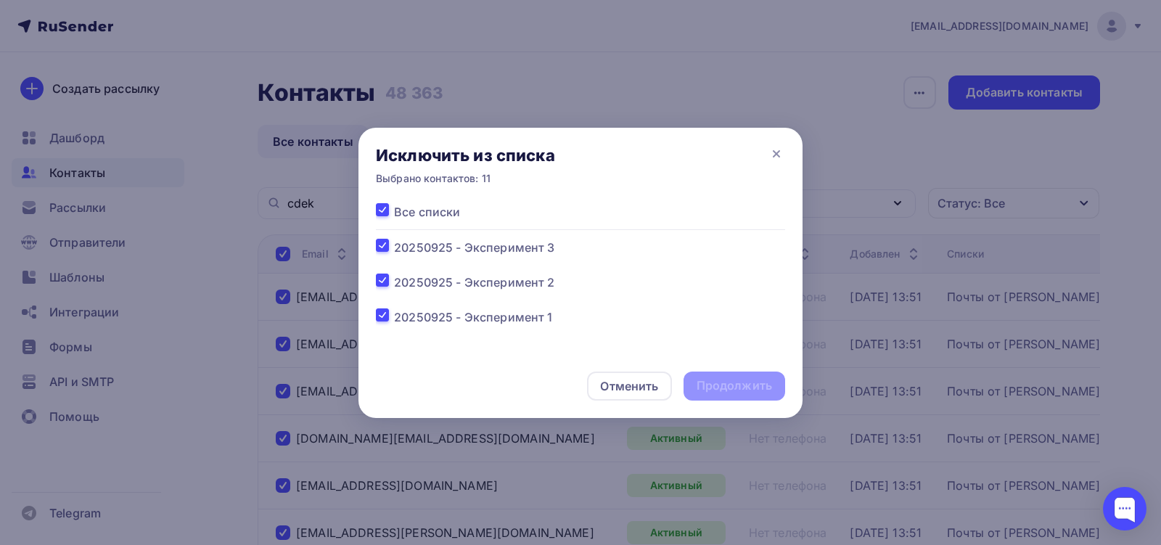
checkbox input "true"
click at [743, 384] on div "Продолжить" at bounding box center [733, 385] width 75 height 17
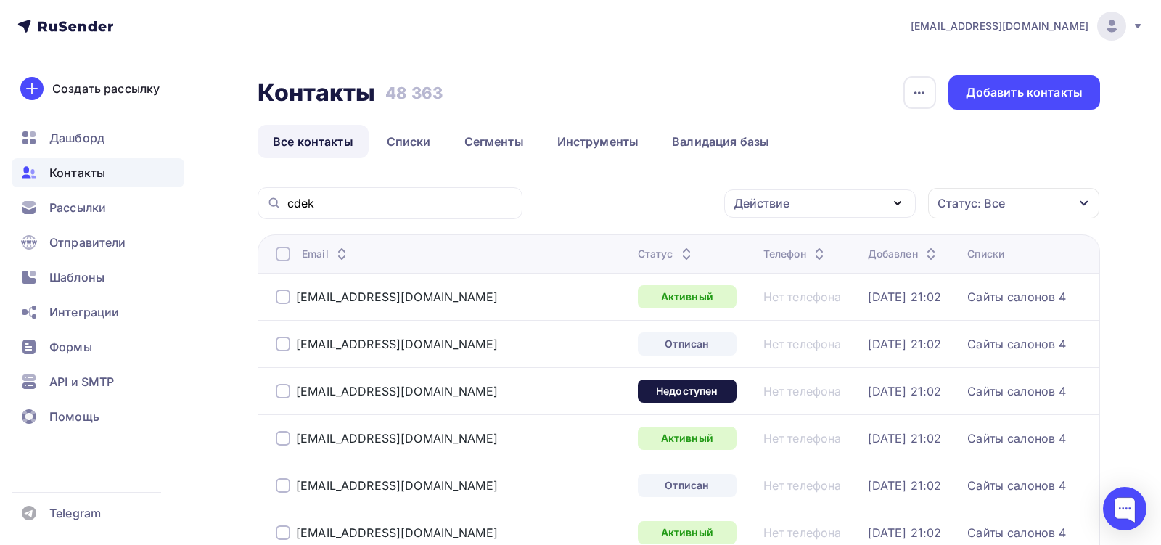
click at [374, 187] on div "cdek" at bounding box center [390, 203] width 265 height 32
click at [374, 201] on input "cdek" at bounding box center [400, 203] width 226 height 16
paste input "moneta"
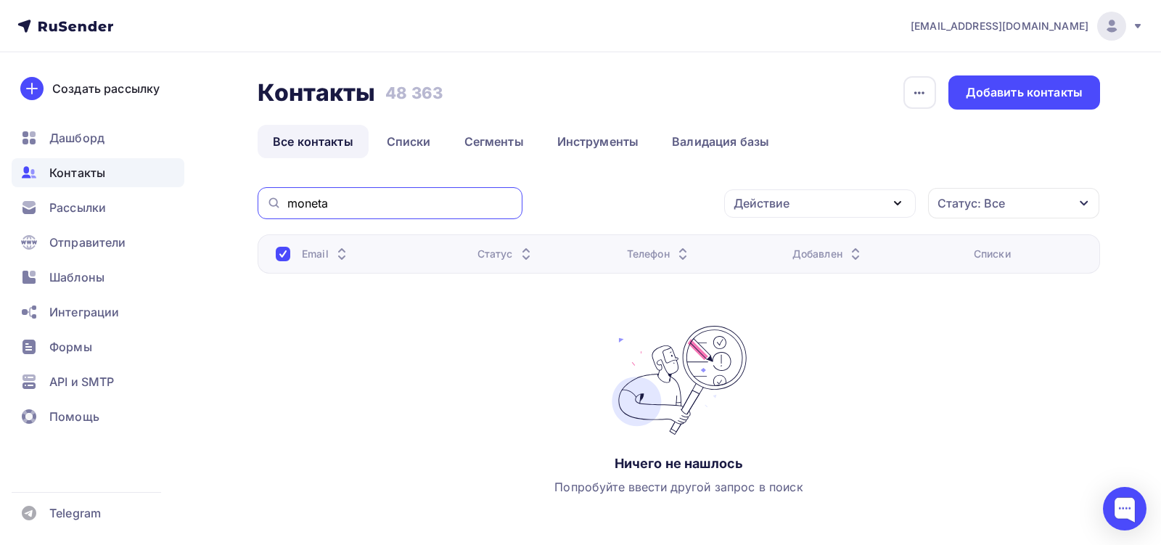
click at [340, 210] on input "moneta" at bounding box center [400, 203] width 226 height 16
paste input "postman"
click at [318, 211] on div "postman" at bounding box center [390, 203] width 265 height 32
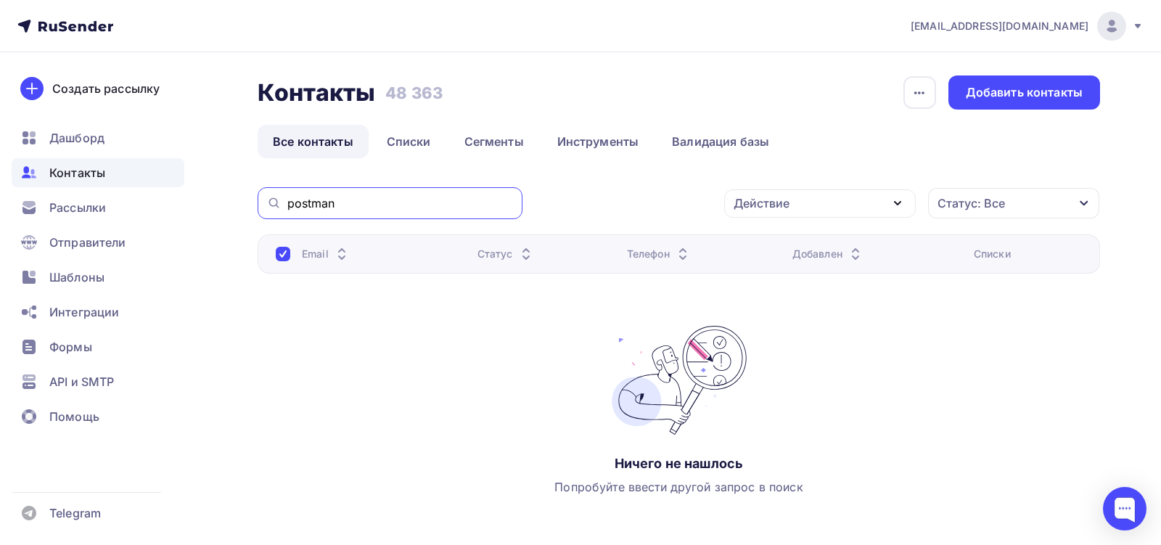
click at [318, 207] on input "postman" at bounding box center [400, 203] width 226 height 16
paste input "moneta"
click at [419, 210] on div "moneta" at bounding box center [390, 203] width 265 height 32
click at [419, 210] on input "moneta" at bounding box center [400, 203] width 226 height 16
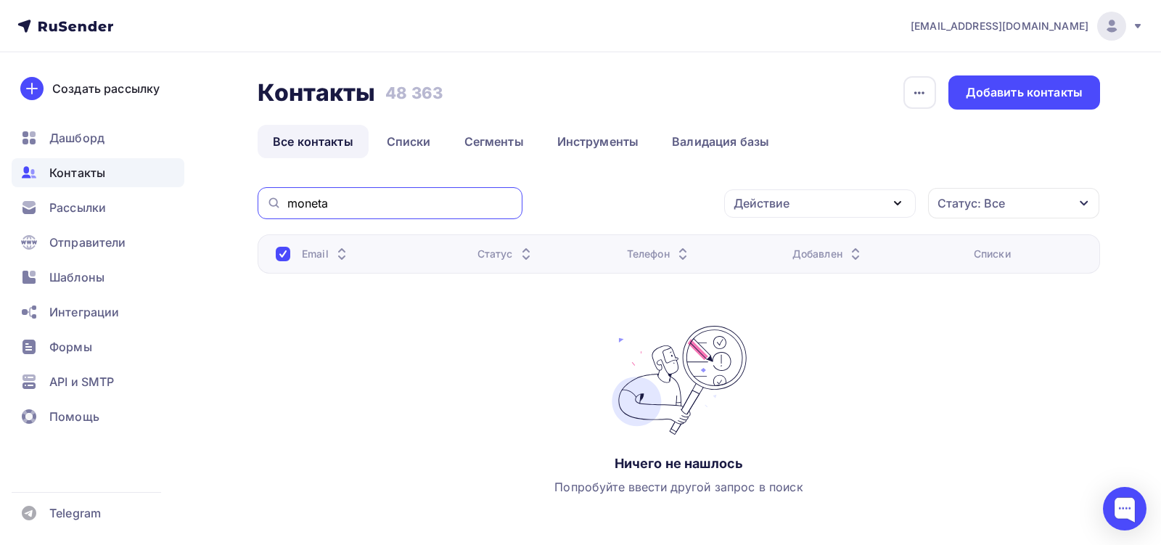
click at [419, 210] on input "moneta" at bounding box center [400, 203] width 226 height 16
paste input "[PERSON_NAME]"
type input "magnit"
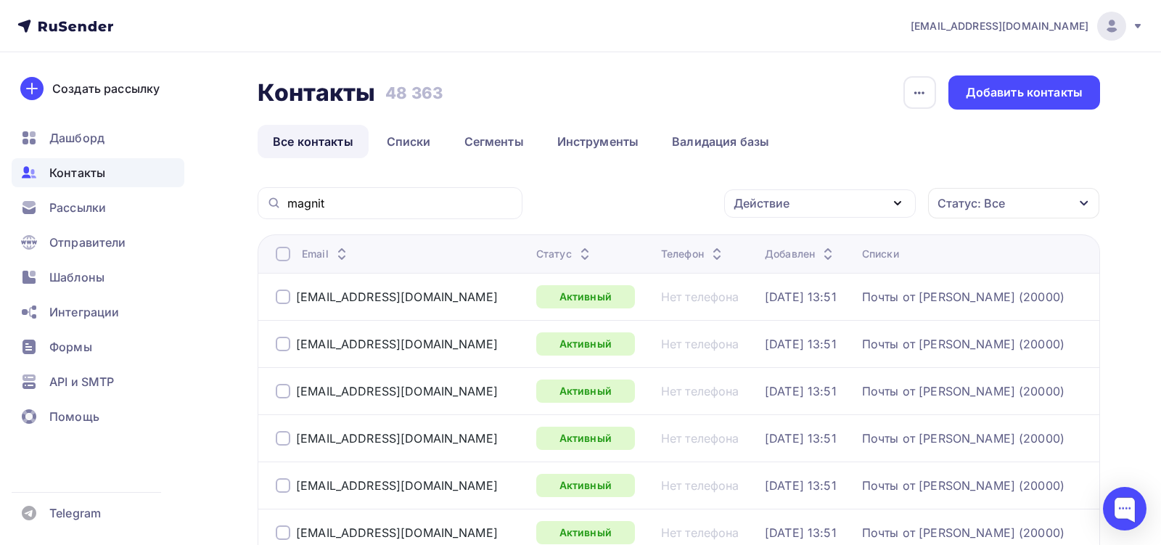
click at [283, 255] on div at bounding box center [283, 254] width 15 height 15
click at [282, 258] on div at bounding box center [283, 254] width 15 height 15
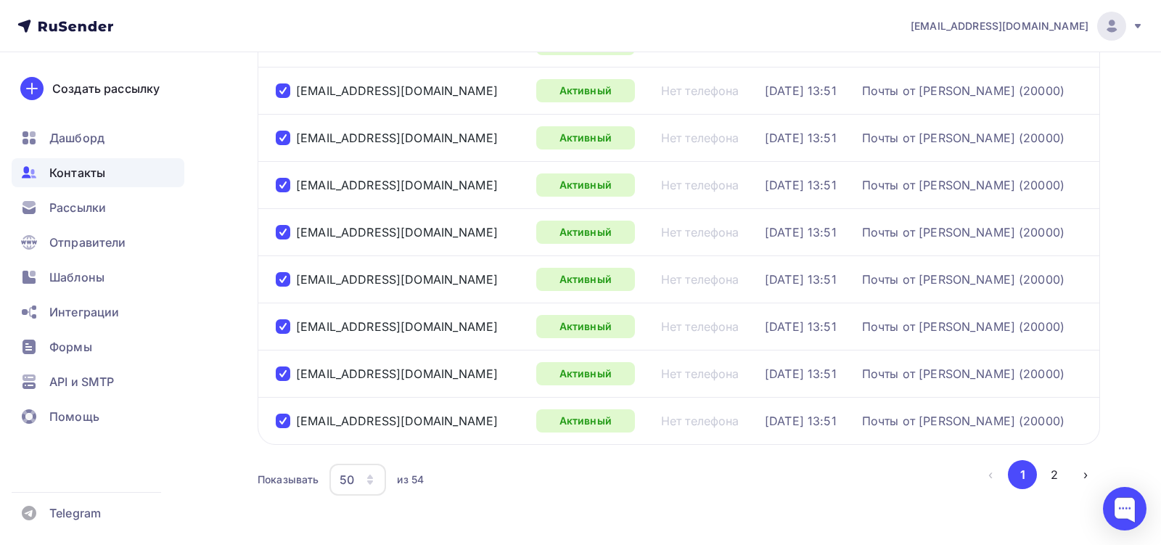
scroll to position [2216, 0]
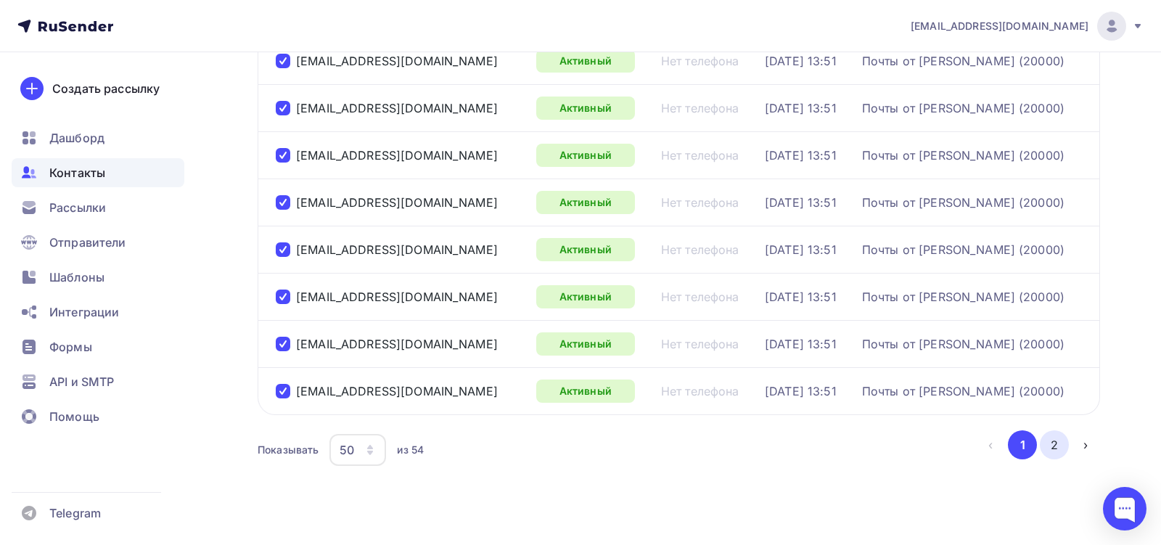
click at [1056, 430] on button "2" at bounding box center [1054, 444] width 29 height 29
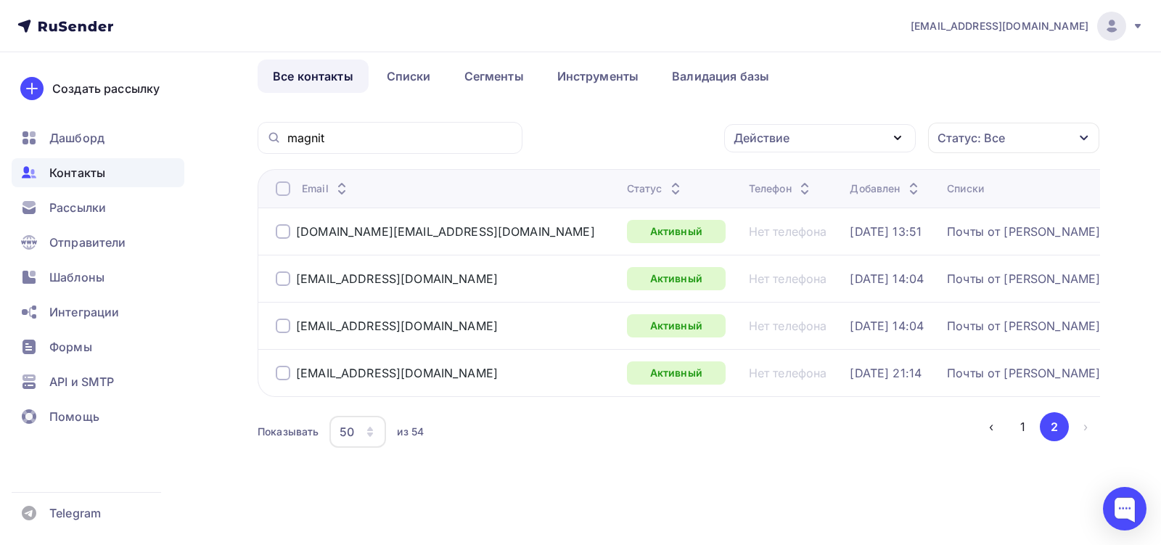
scroll to position [62, 0]
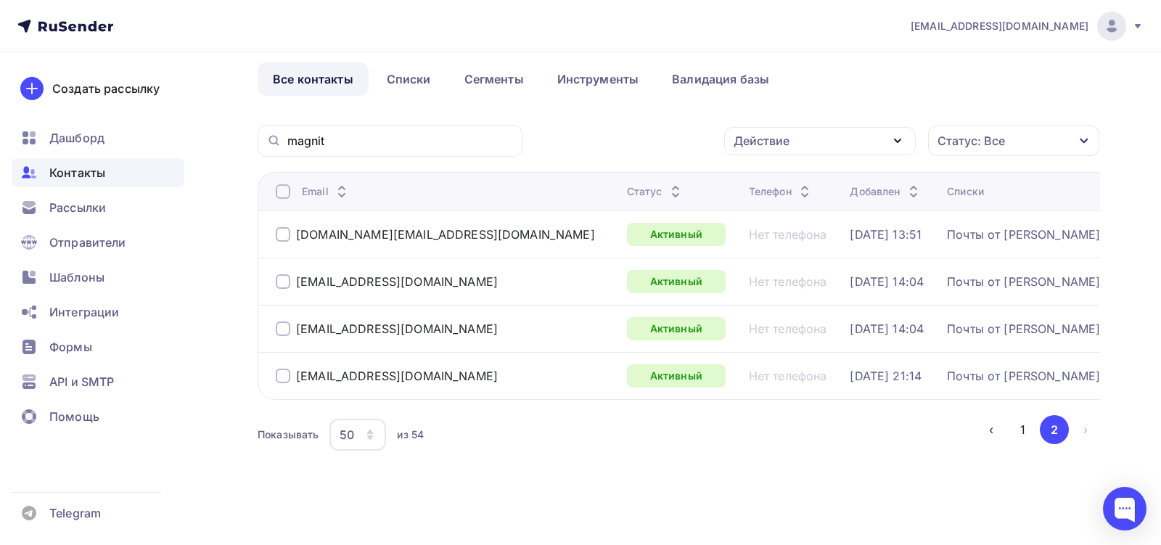
click at [279, 192] on div at bounding box center [283, 191] width 15 height 15
click at [1032, 427] on button "1" at bounding box center [1022, 429] width 29 height 29
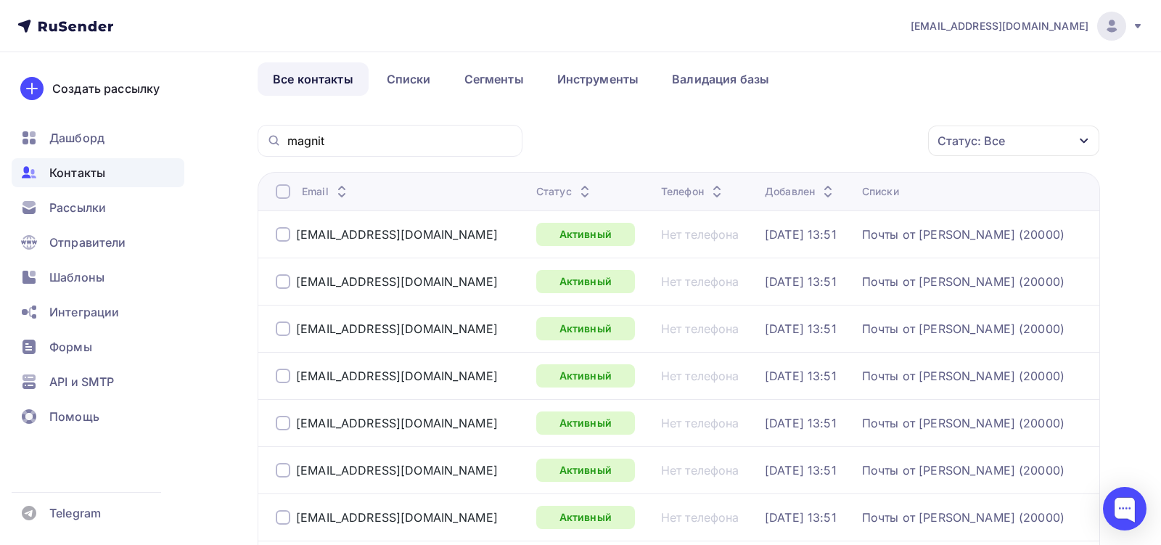
click at [280, 195] on div at bounding box center [283, 191] width 15 height 15
click at [874, 141] on div "Действие" at bounding box center [820, 141] width 192 height 28
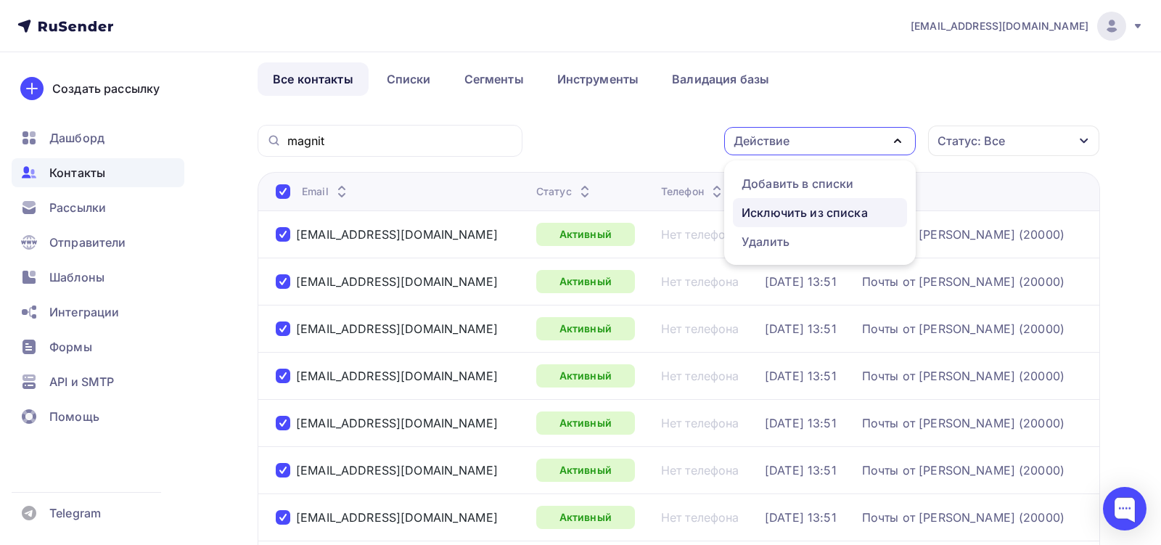
click at [812, 215] on div "Исключить из списка" at bounding box center [804, 212] width 126 height 17
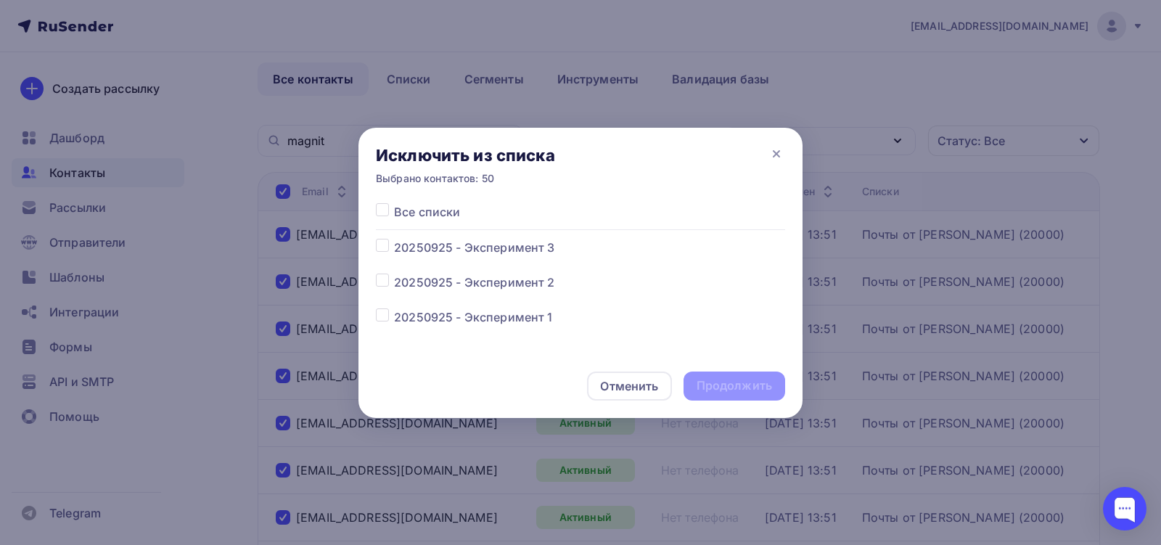
click at [431, 211] on span "Все списки" at bounding box center [427, 211] width 66 height 17
click at [394, 203] on label at bounding box center [394, 203] width 0 height 0
click at [382, 210] on input "checkbox" at bounding box center [382, 209] width 13 height 13
checkbox input "true"
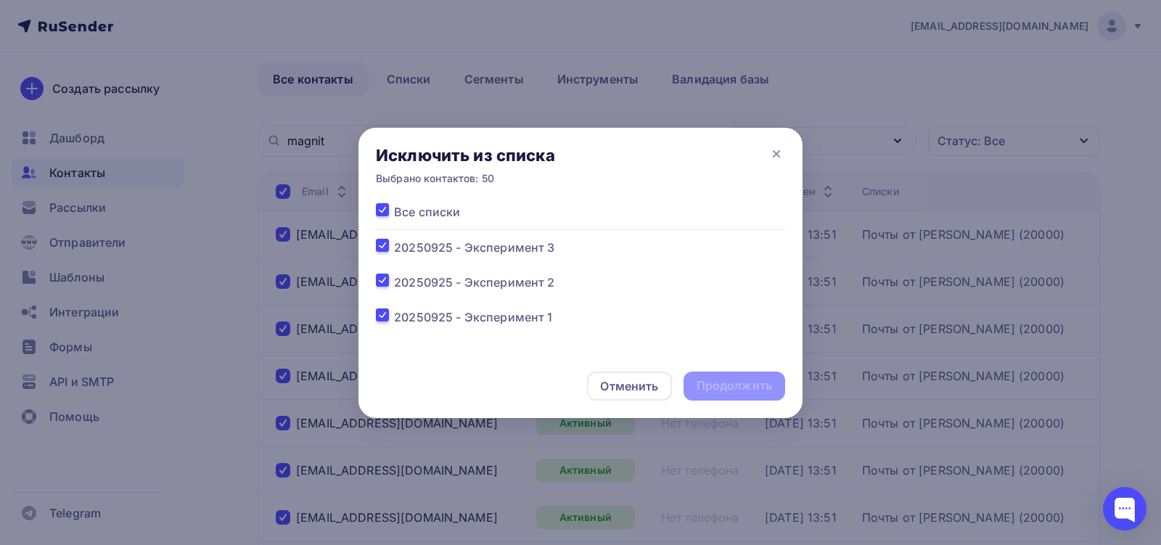
checkbox input "true"
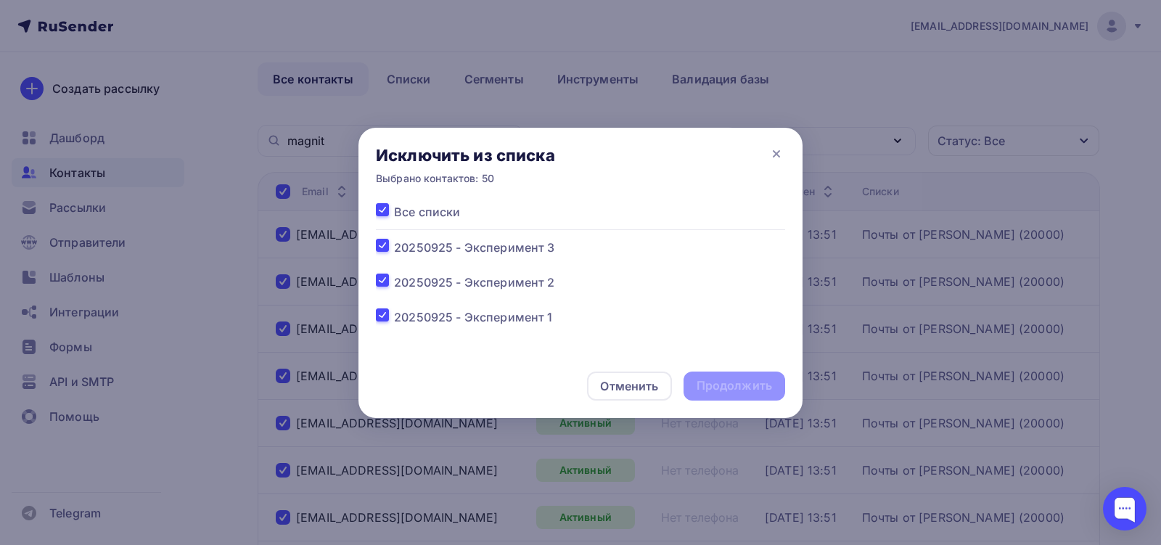
checkbox input "true"
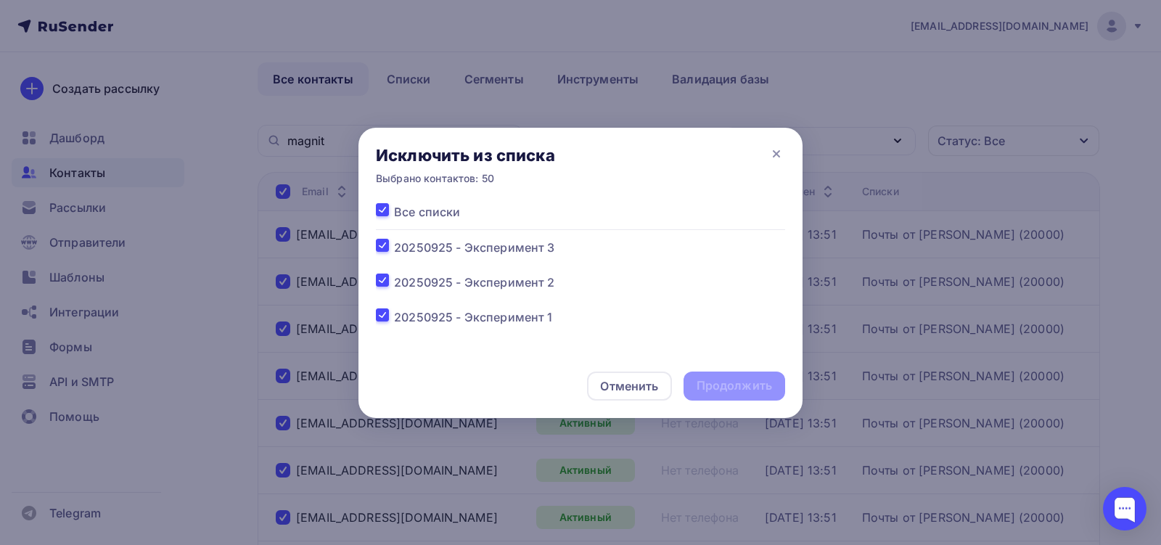
checkbox input "true"
click at [738, 394] on div "Продолжить" at bounding box center [734, 385] width 102 height 29
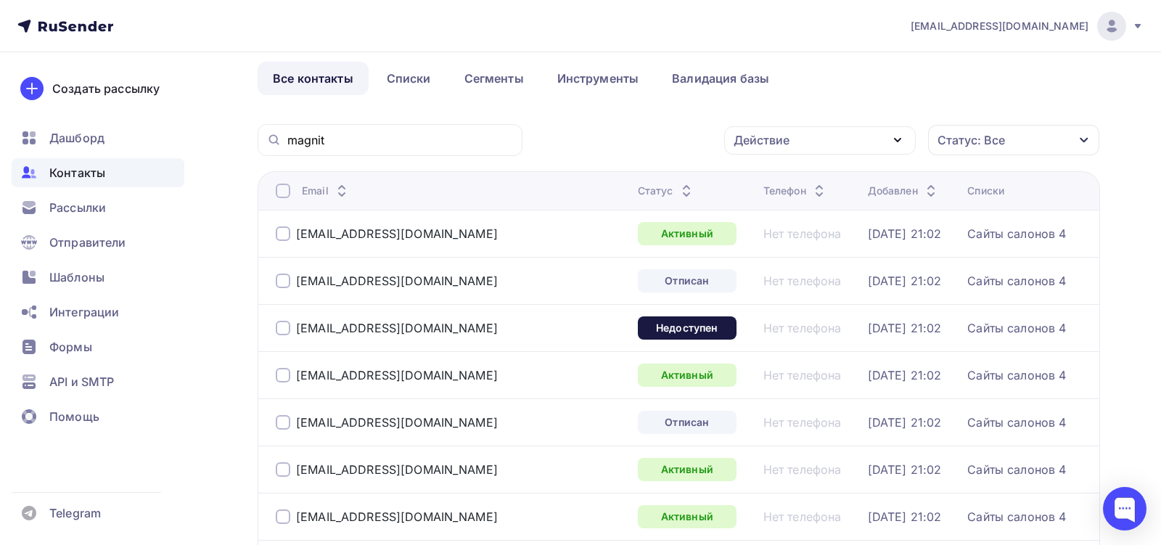
scroll to position [0, 0]
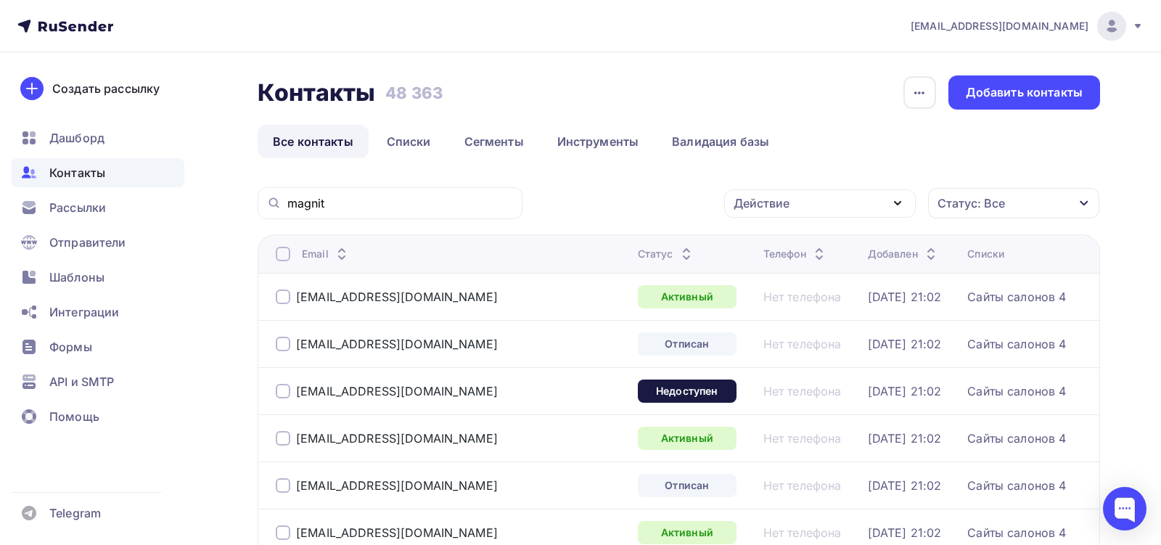
click at [387, 212] on div "magnit" at bounding box center [390, 203] width 265 height 32
click at [387, 211] on div "magnit" at bounding box center [390, 203] width 265 height 32
click at [373, 196] on input "magnit" at bounding box center [400, 203] width 226 height 16
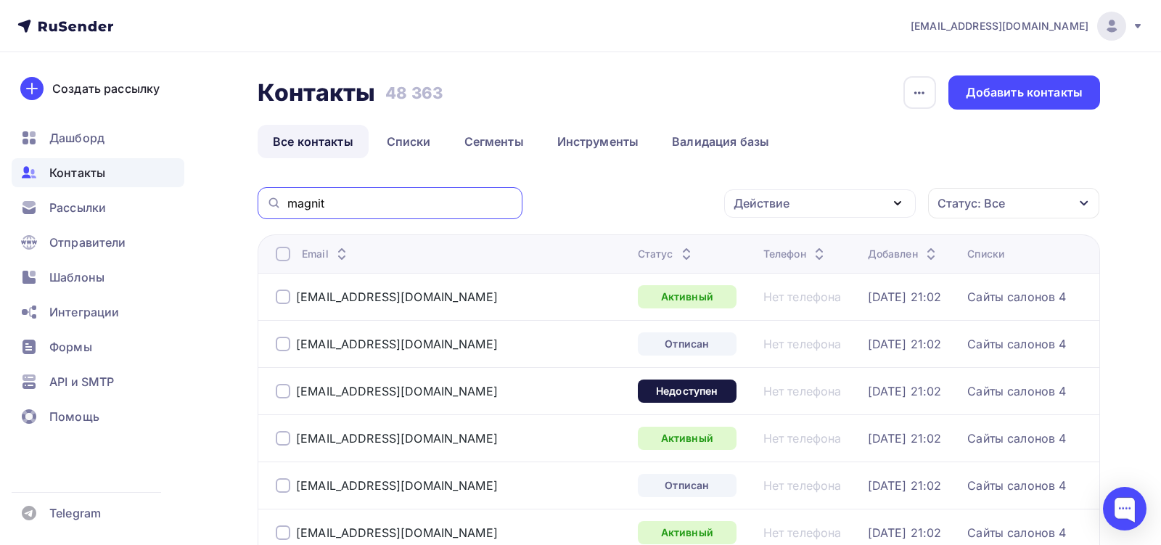
click at [373, 196] on input "magnit" at bounding box center [400, 203] width 226 height 16
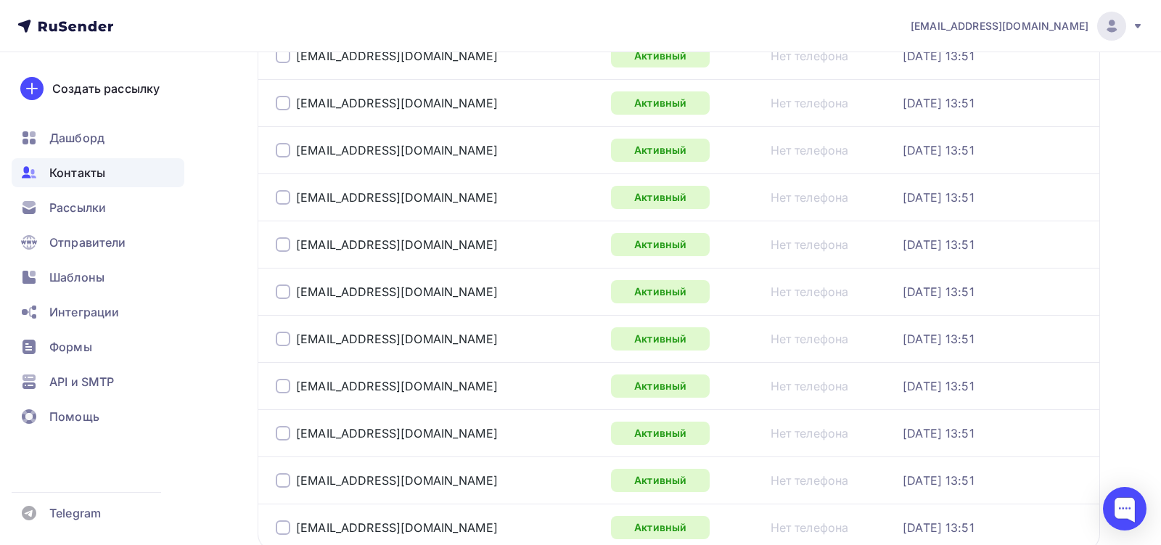
scroll to position [2216, 0]
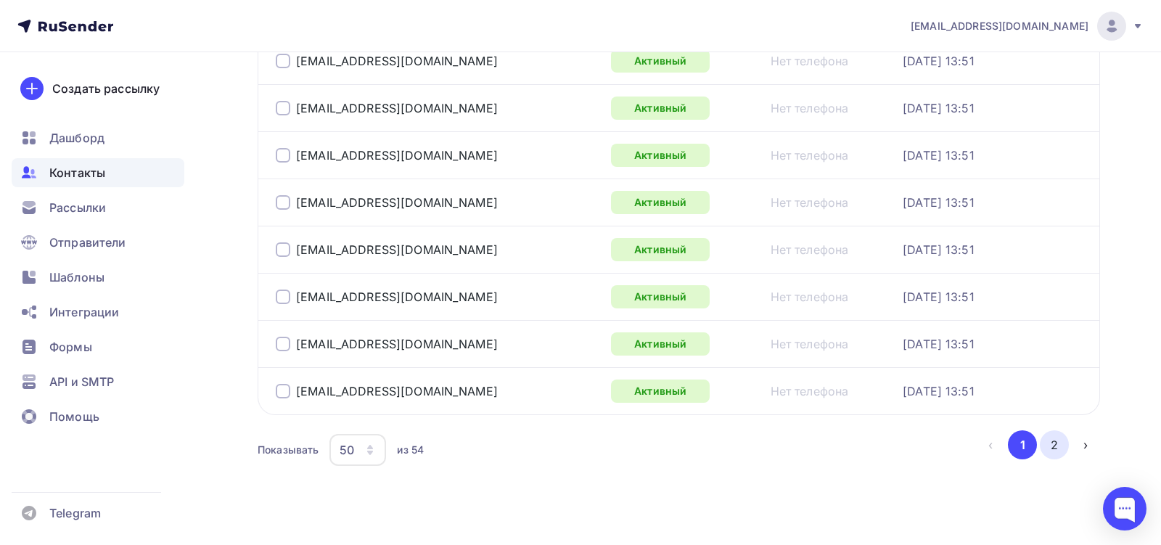
click at [1058, 430] on button "2" at bounding box center [1054, 444] width 29 height 29
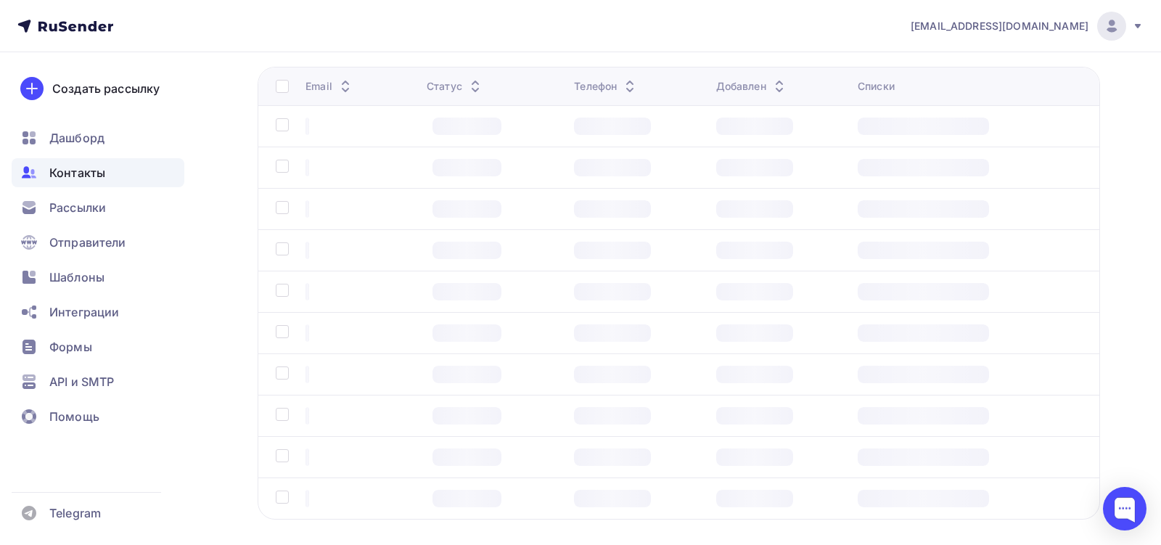
scroll to position [62, 0]
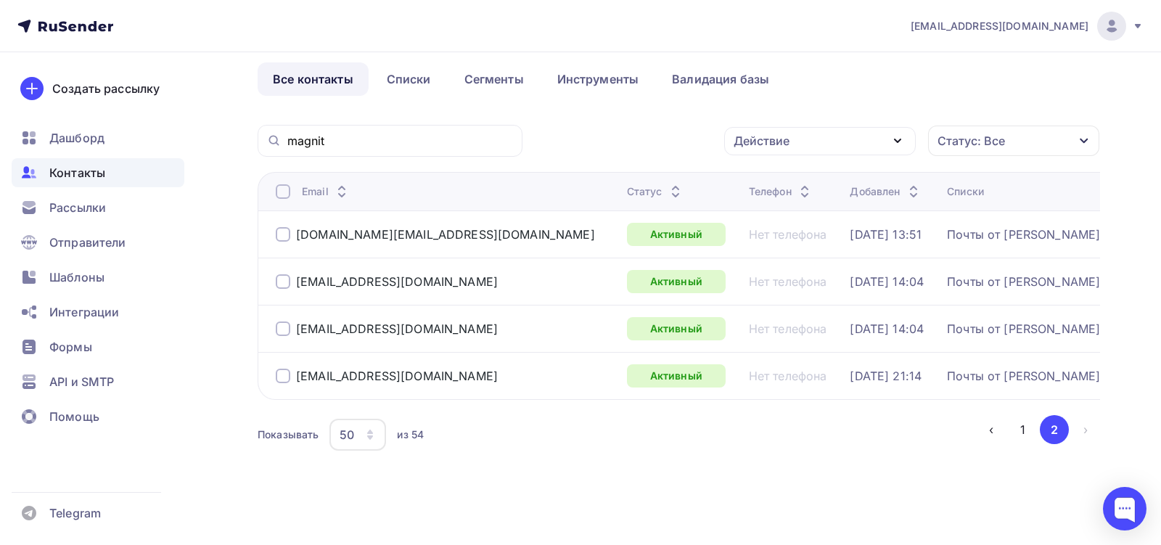
click at [284, 232] on div at bounding box center [283, 234] width 15 height 15
click at [285, 286] on div at bounding box center [283, 281] width 15 height 15
click at [281, 329] on div at bounding box center [283, 328] width 15 height 15
click at [281, 370] on div at bounding box center [283, 376] width 15 height 15
click at [837, 142] on div "Действие" at bounding box center [820, 141] width 192 height 28
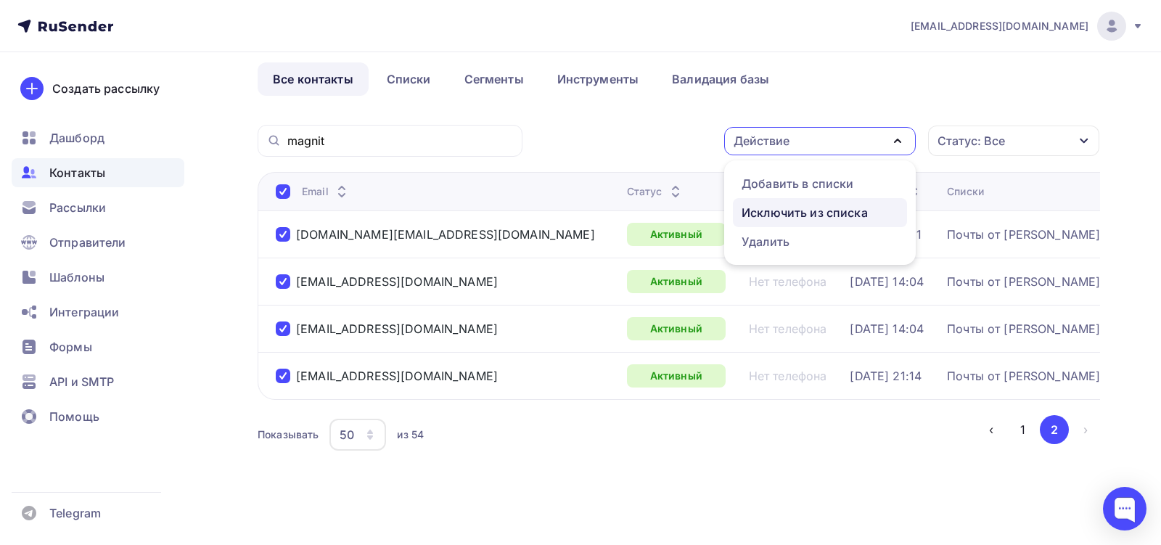
click at [821, 210] on div "Исключить из списка" at bounding box center [804, 212] width 126 height 17
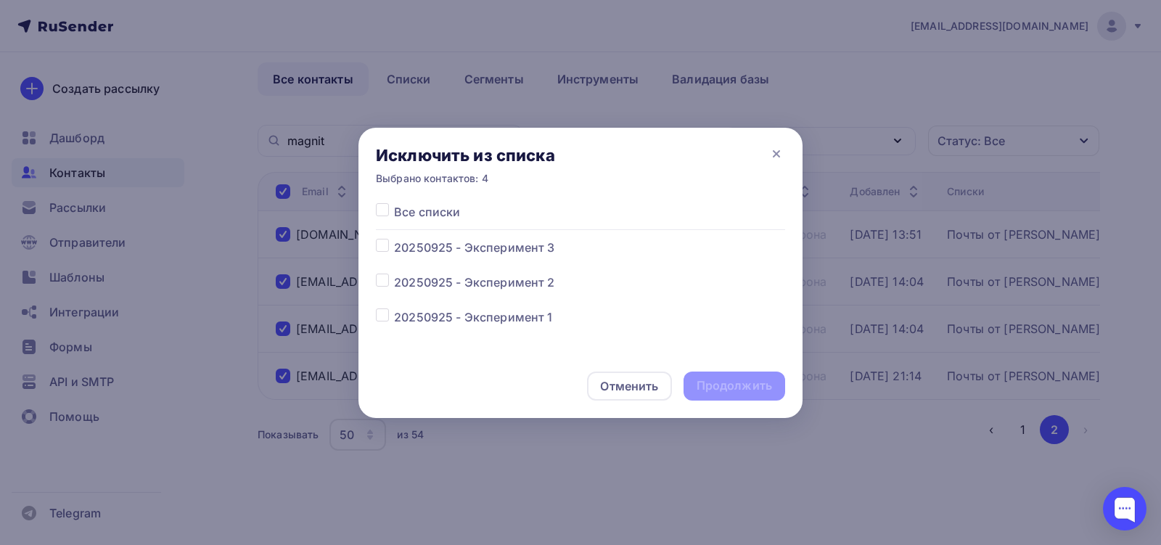
click at [429, 218] on span "Все списки" at bounding box center [427, 211] width 66 height 17
click at [390, 217] on div at bounding box center [385, 211] width 18 height 17
click at [384, 216] on div at bounding box center [385, 211] width 18 height 17
click at [394, 203] on label at bounding box center [394, 203] width 0 height 0
click at [384, 213] on input "checkbox" at bounding box center [382, 209] width 13 height 13
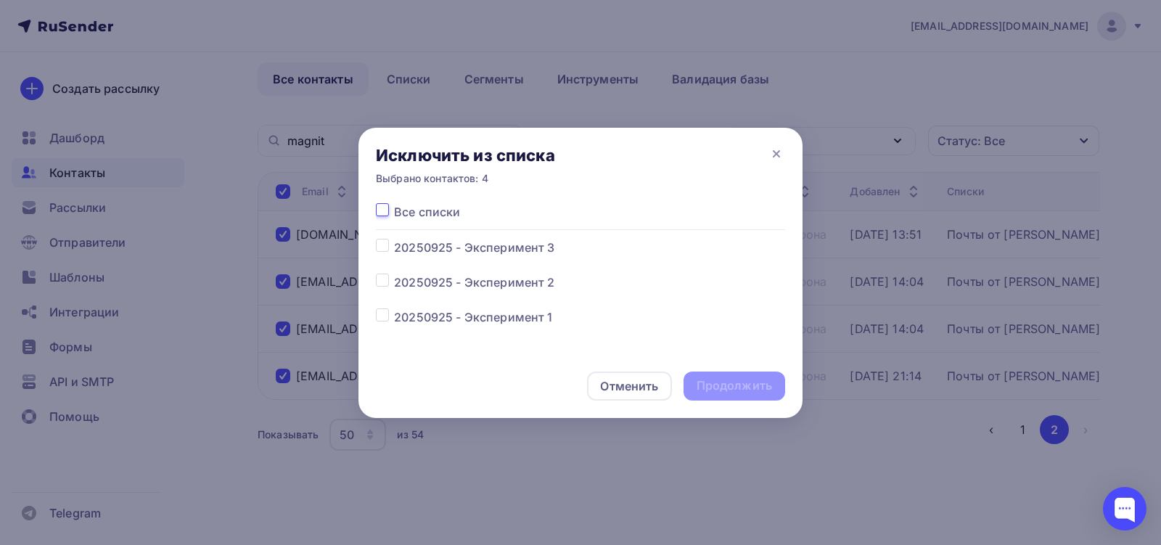
checkbox input "true"
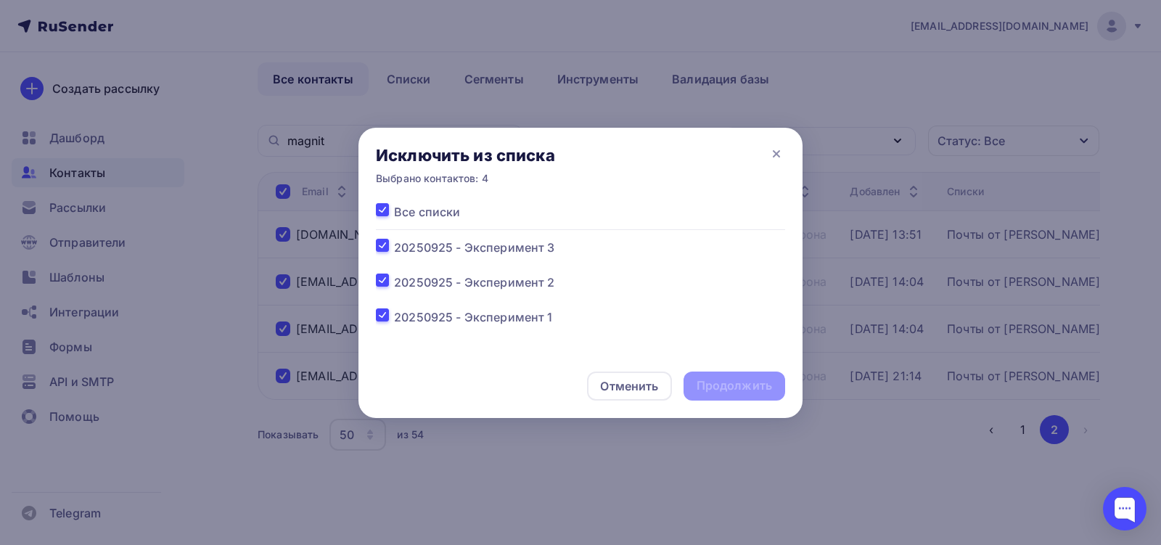
checkbox input "true"
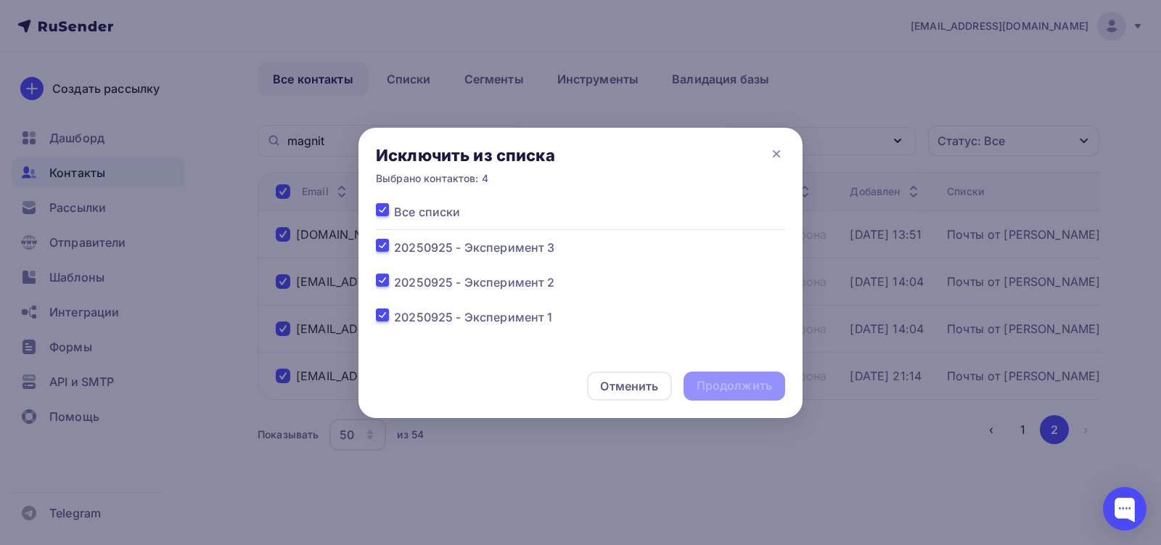
checkbox input "true"
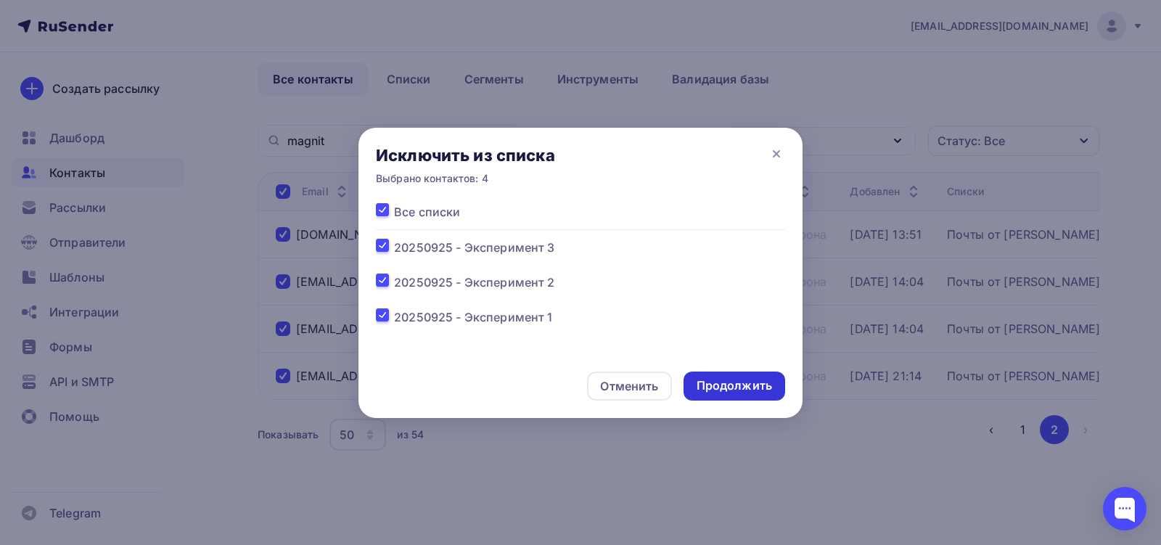
click at [732, 392] on div "Продолжить" at bounding box center [733, 385] width 75 height 17
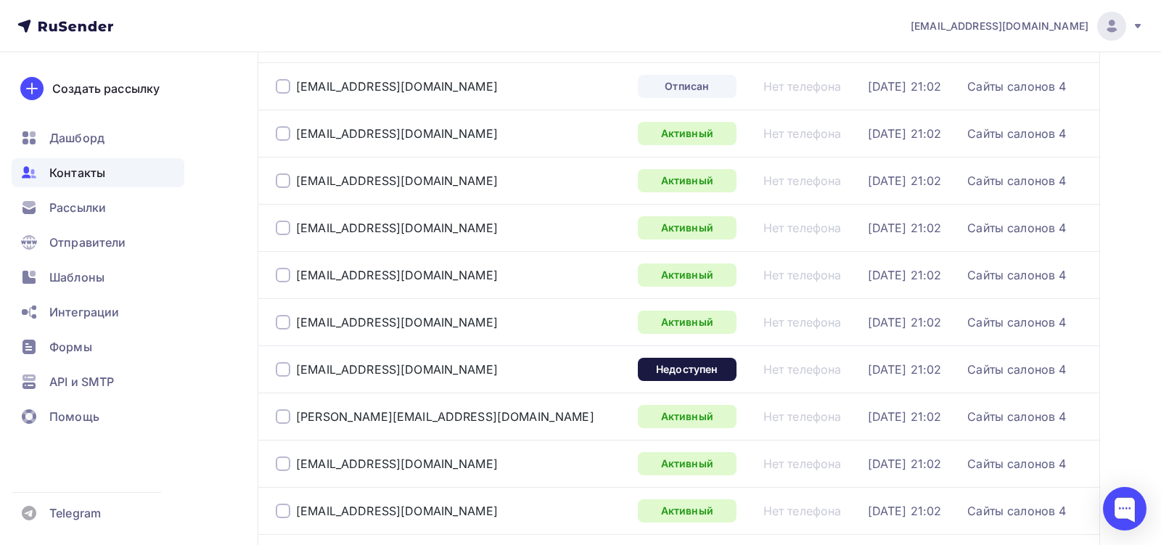
scroll to position [0, 0]
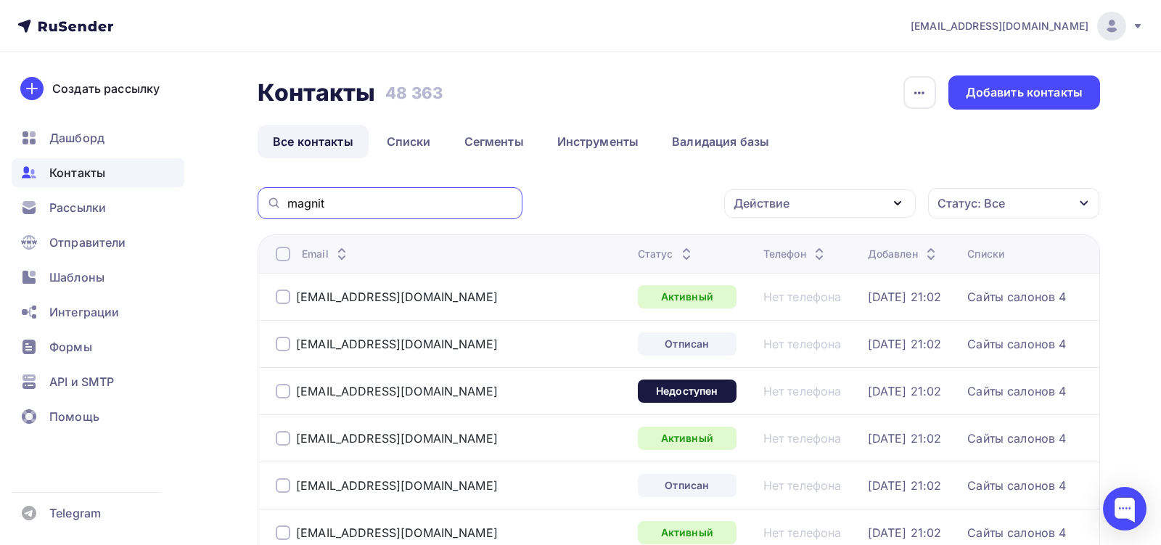
click at [403, 205] on input "magnit" at bounding box center [400, 203] width 226 height 16
paste input "prodamus"
type input "prodamus"
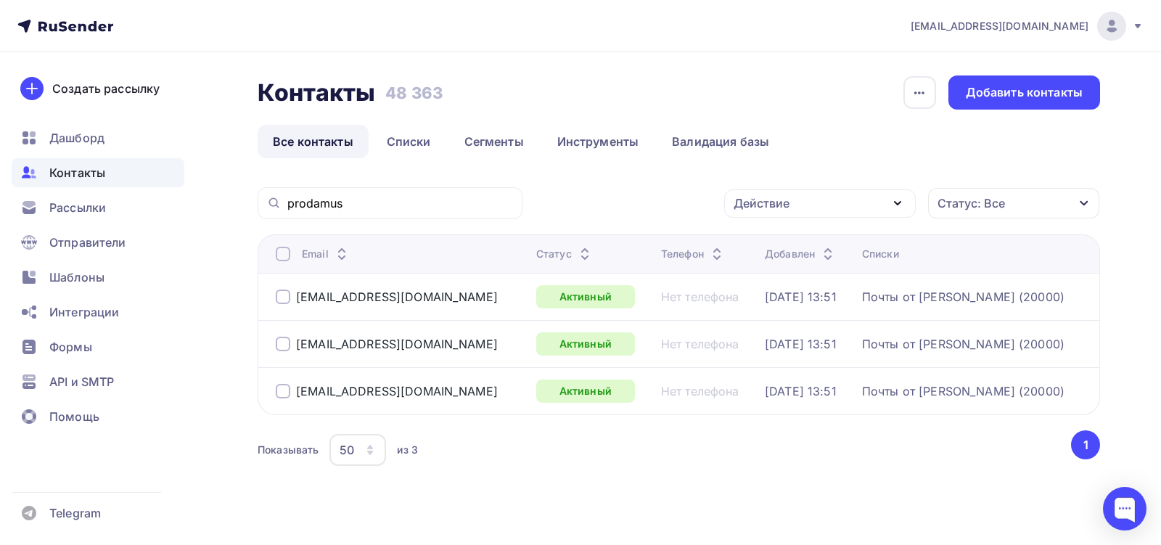
click at [283, 255] on div at bounding box center [283, 254] width 15 height 15
click at [283, 249] on div at bounding box center [283, 254] width 15 height 15
click at [893, 199] on icon "button" at bounding box center [897, 202] width 17 height 17
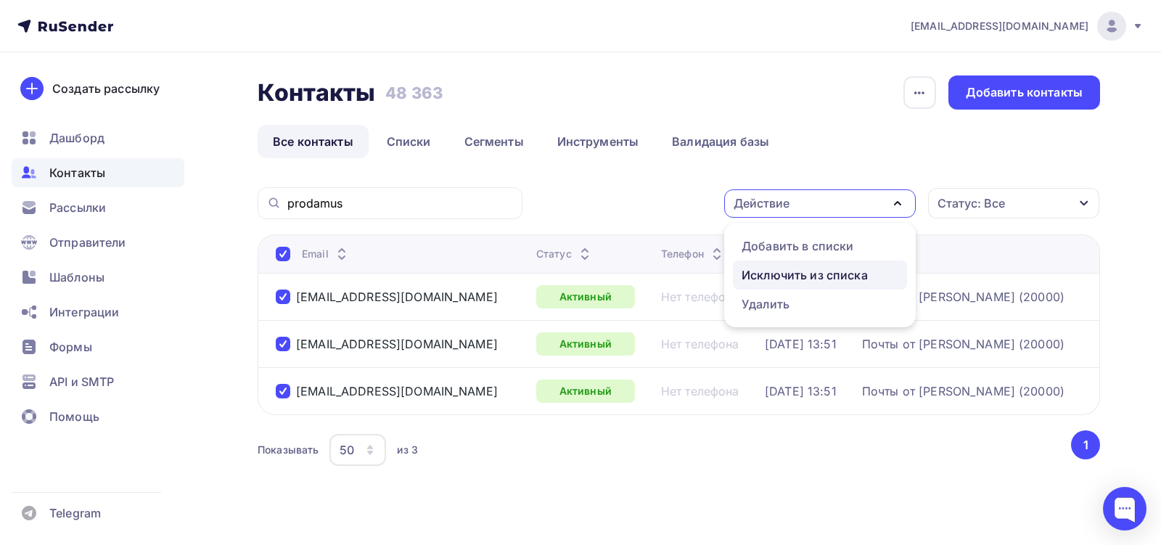
click at [831, 273] on div "Исключить из списка" at bounding box center [804, 274] width 126 height 17
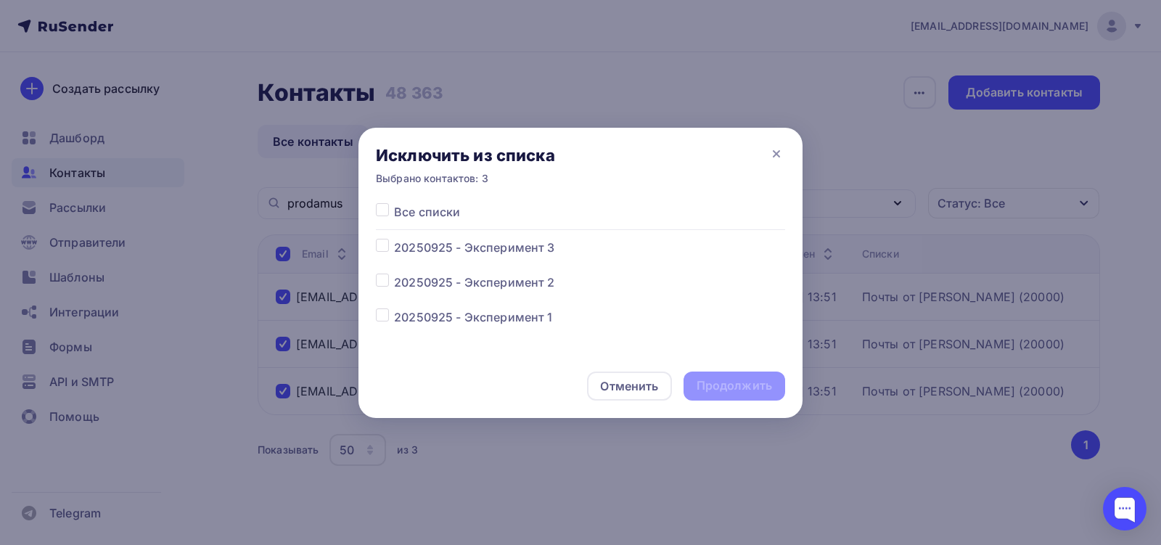
click at [441, 210] on span "Все списки" at bounding box center [427, 211] width 66 height 17
click at [394, 203] on label at bounding box center [394, 203] width 0 height 0
click at [384, 210] on input "checkbox" at bounding box center [382, 209] width 13 height 13
checkbox input "true"
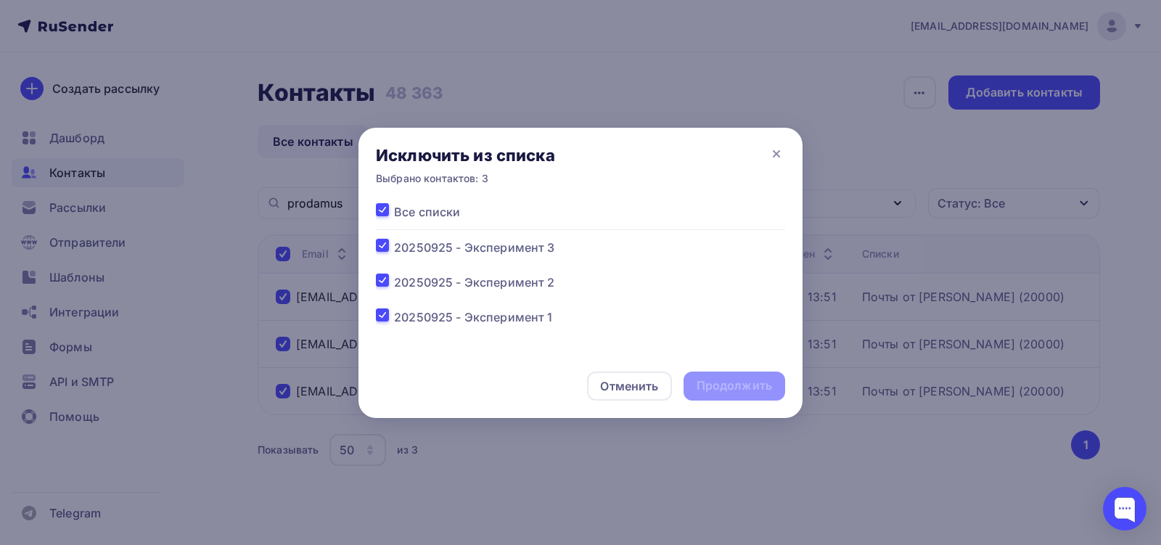
checkbox input "true"
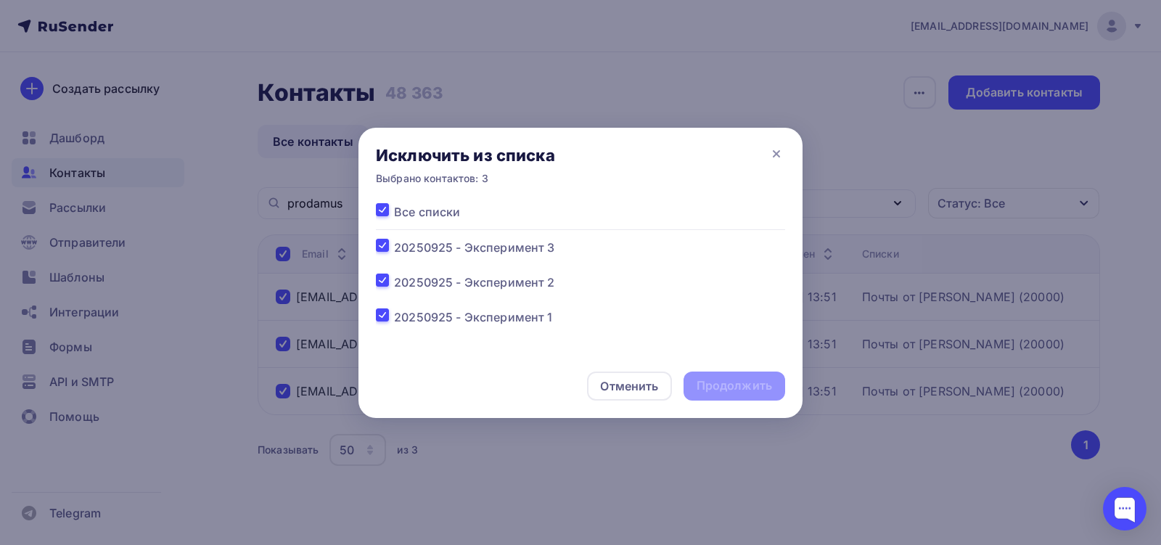
checkbox input "true"
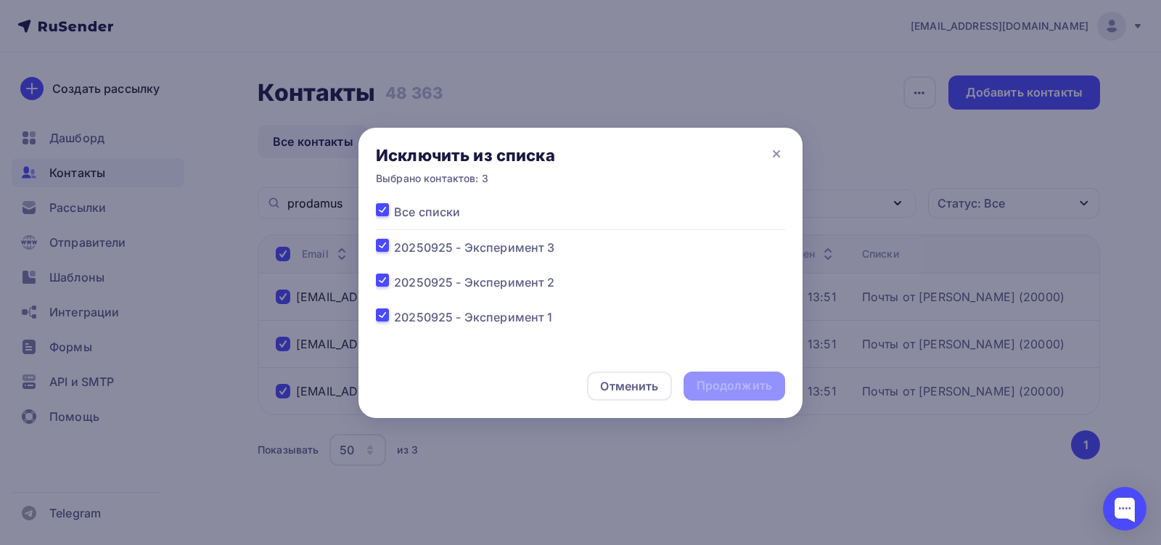
checkbox input "true"
click at [708, 379] on div "Продолжить" at bounding box center [733, 385] width 75 height 17
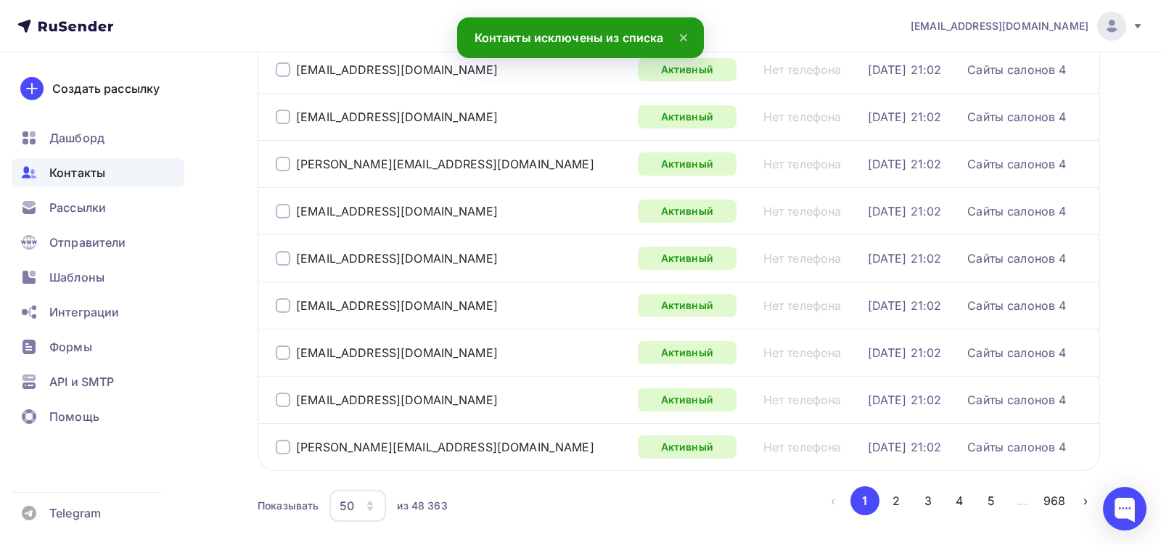
scroll to position [2216, 0]
